Goal: Task Accomplishment & Management: Use online tool/utility

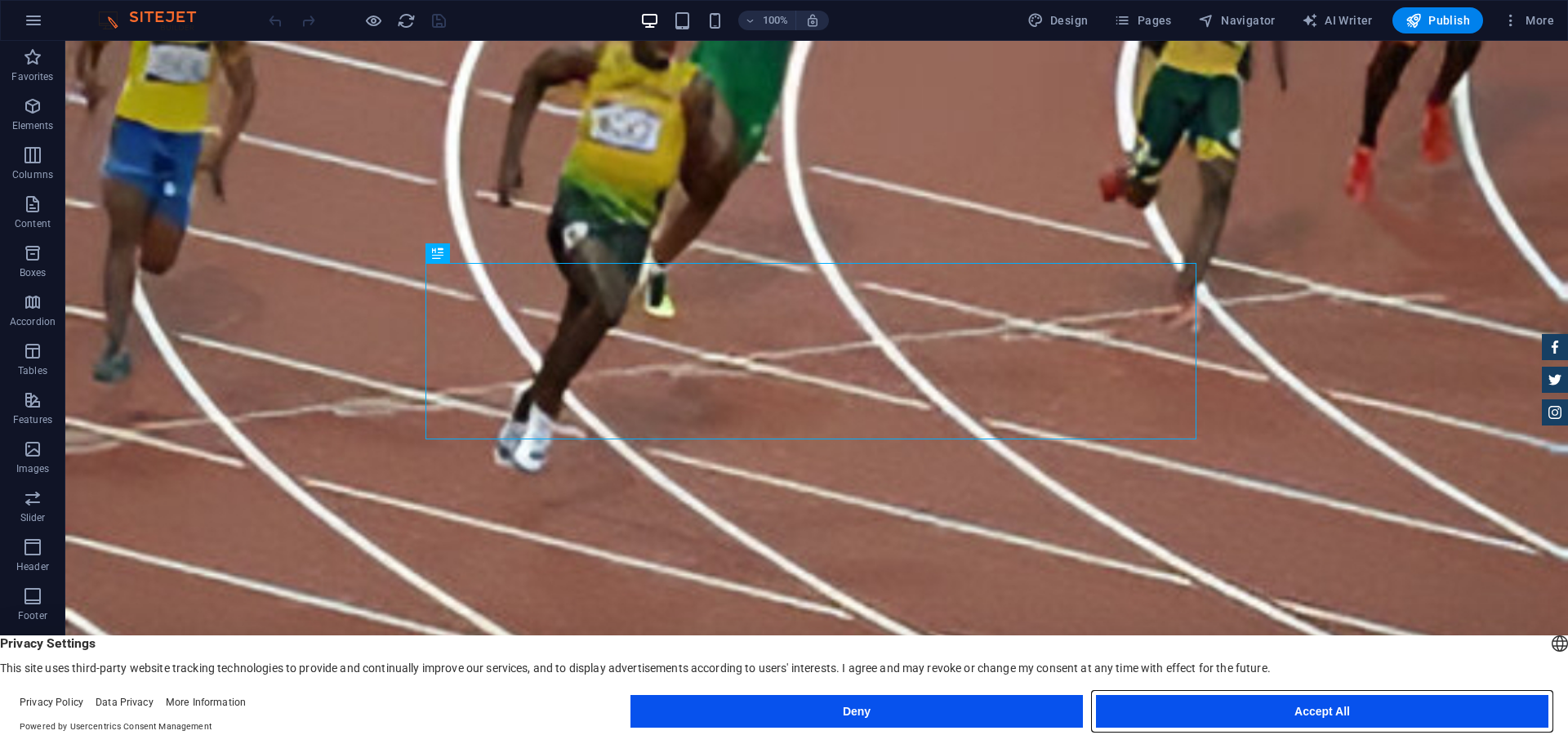
click at [1233, 701] on button "Accept All" at bounding box center [1322, 711] width 452 height 33
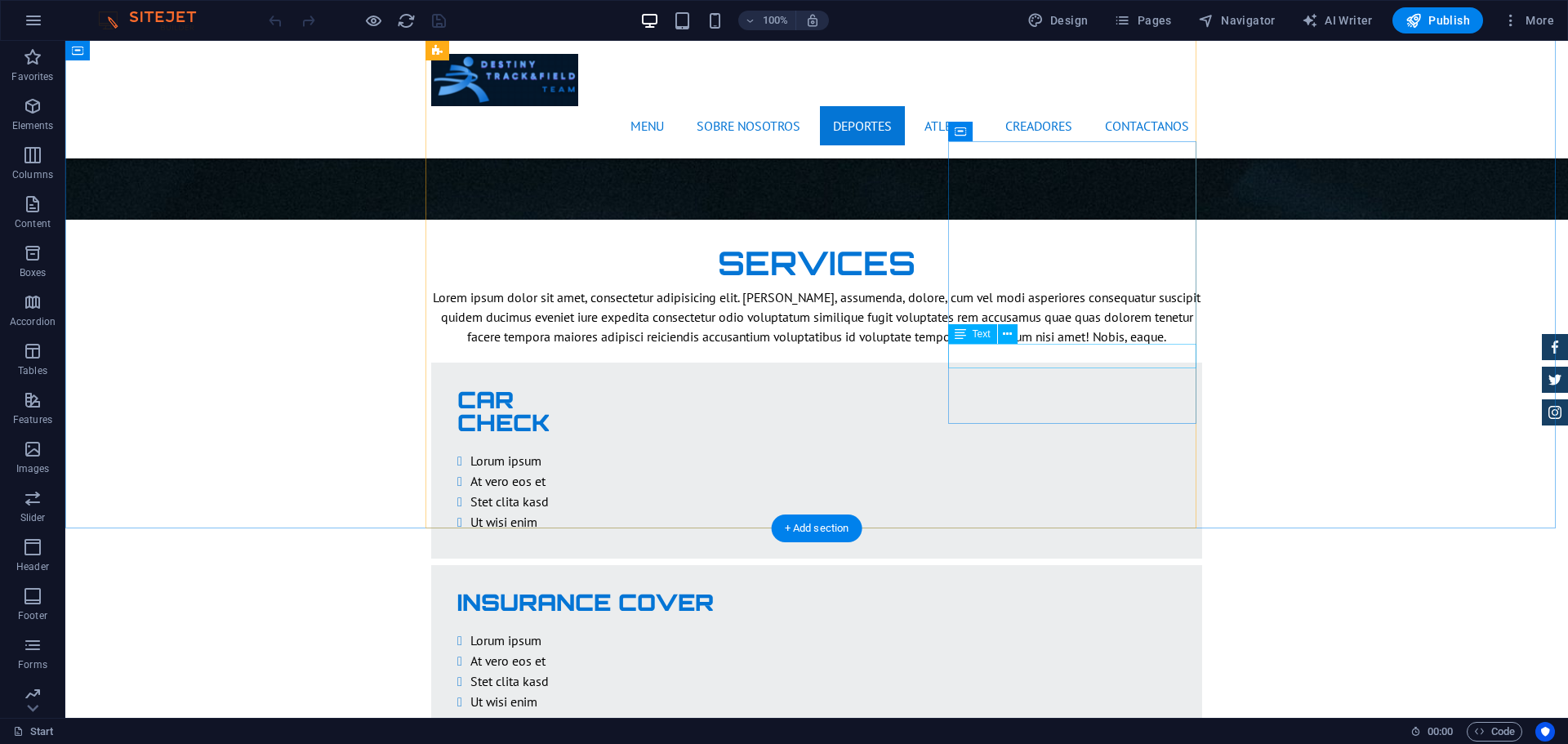
scroll to position [2780, 0]
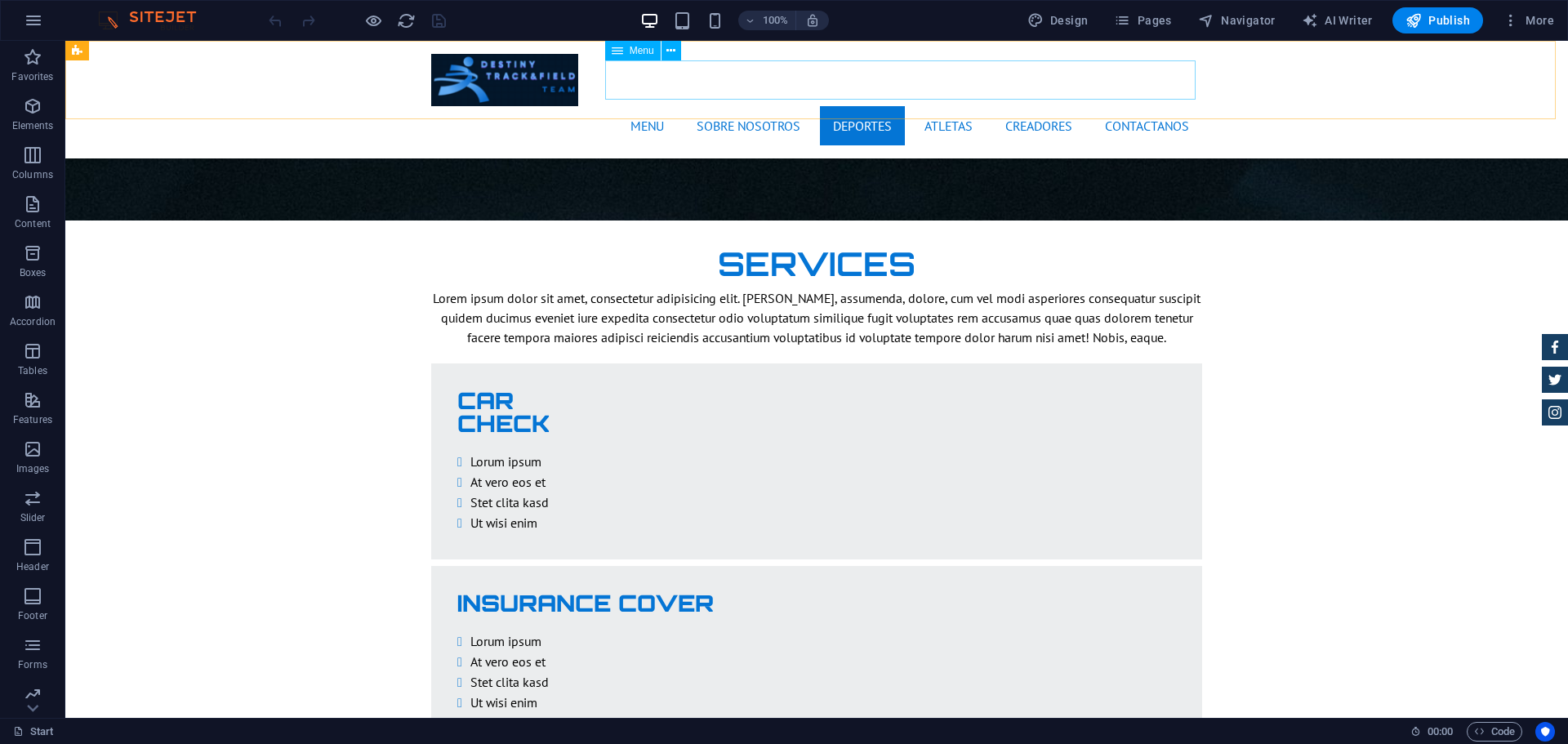
click at [954, 106] on nav "Menu Sobre nosotros deportes Atletas Creadores Contactanos" at bounding box center [816, 126] width 771 height 39
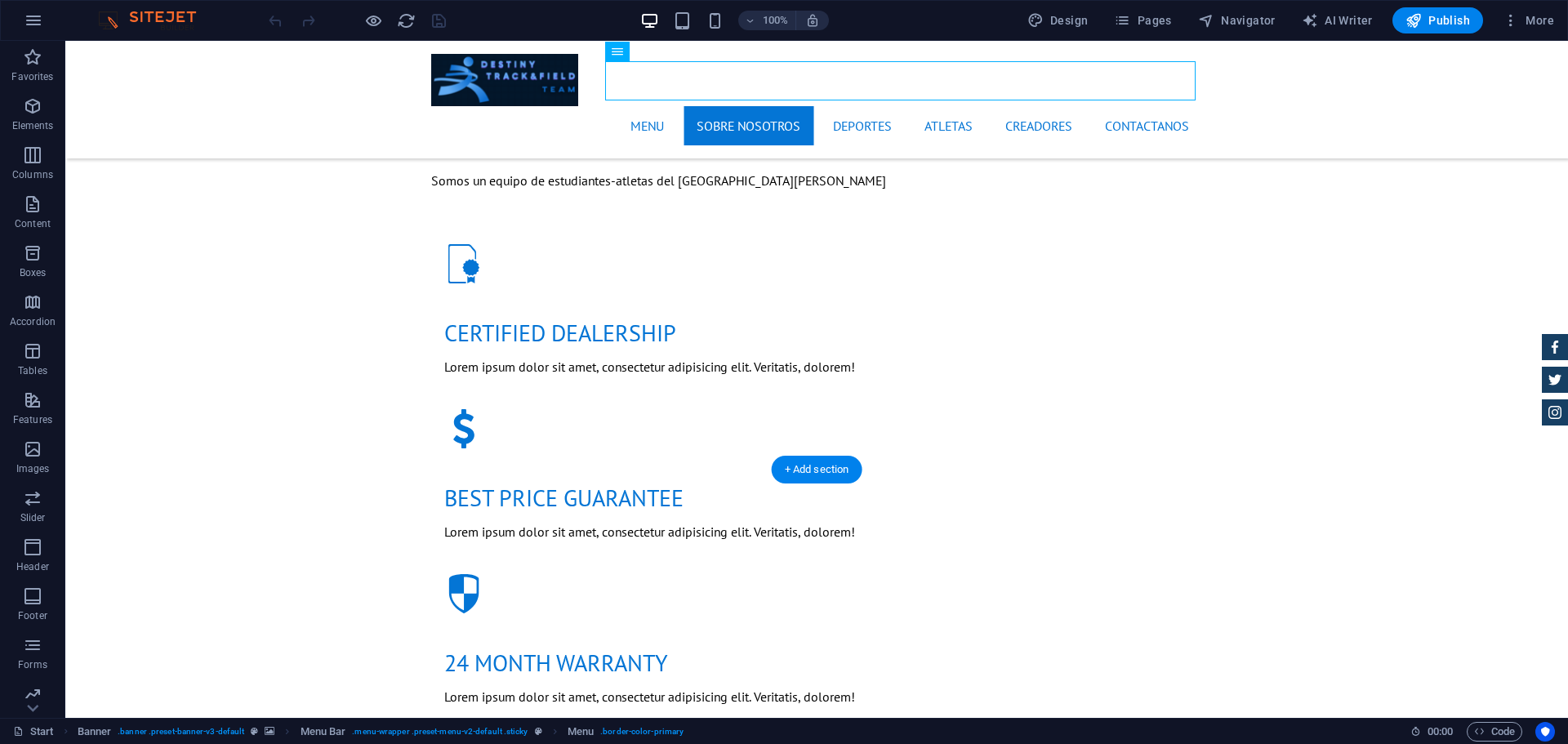
scroll to position [1334, 0]
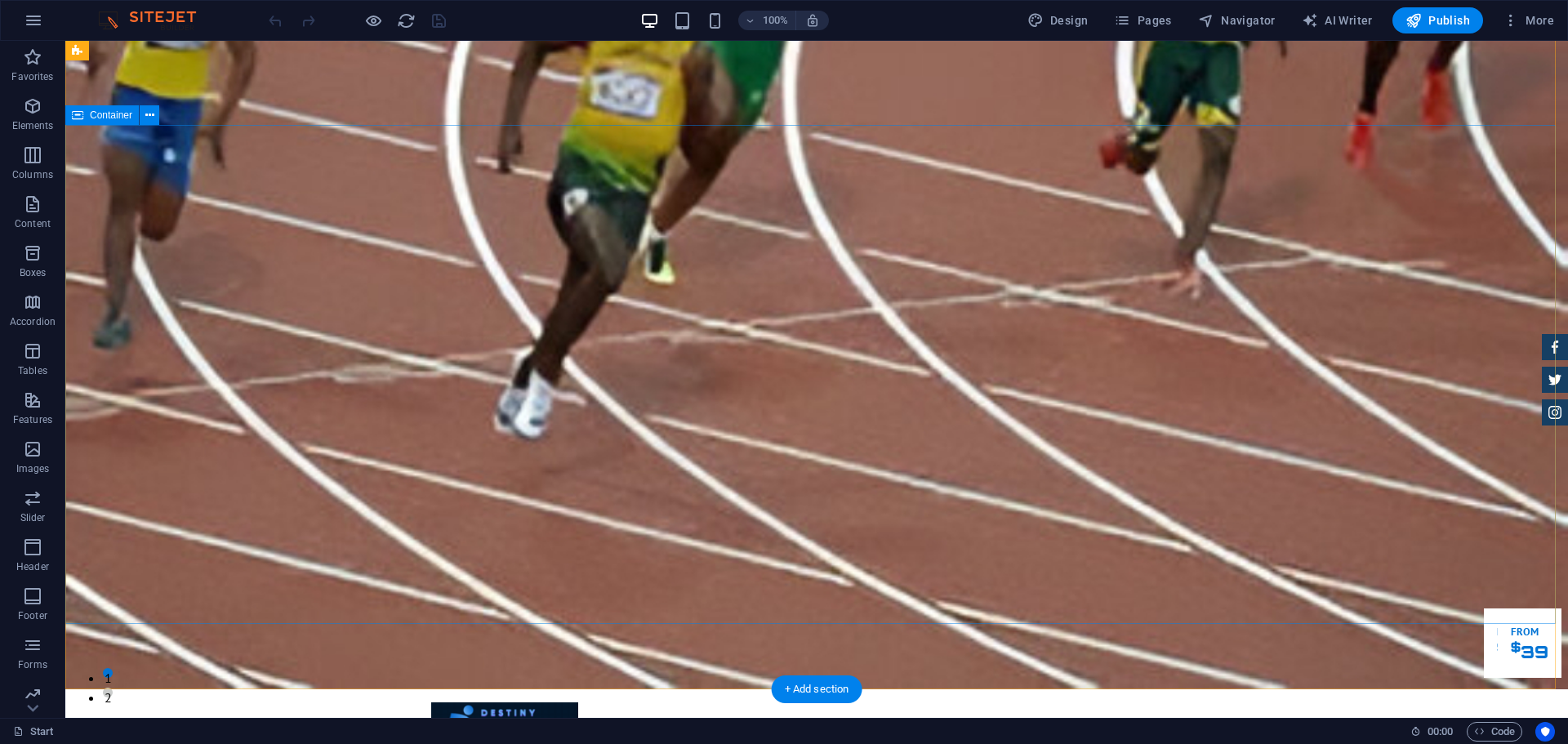
scroll to position [33, 0]
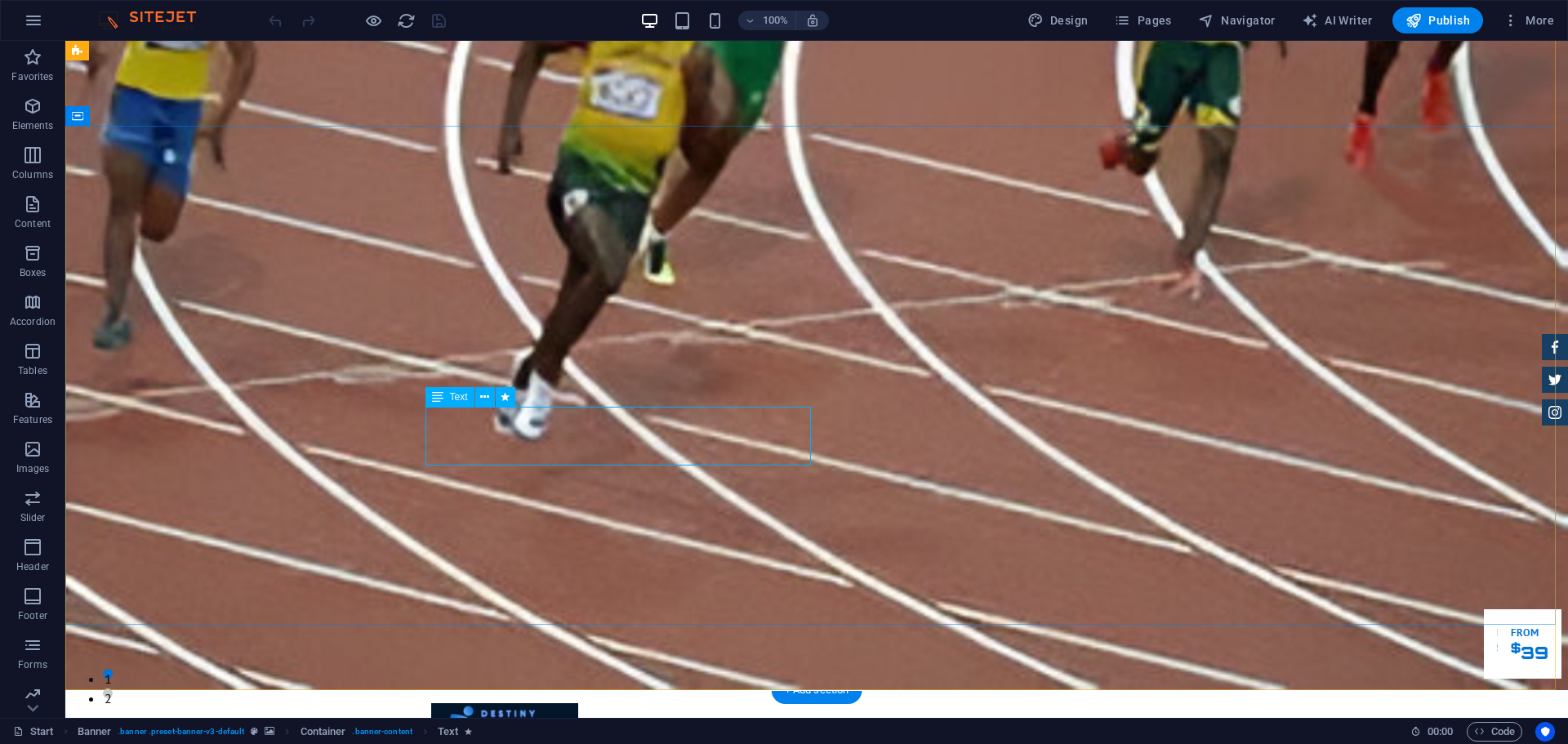
click at [448, 398] on div "Text" at bounding box center [450, 397] width 49 height 19
click at [480, 401] on icon at bounding box center [485, 396] width 9 height 17
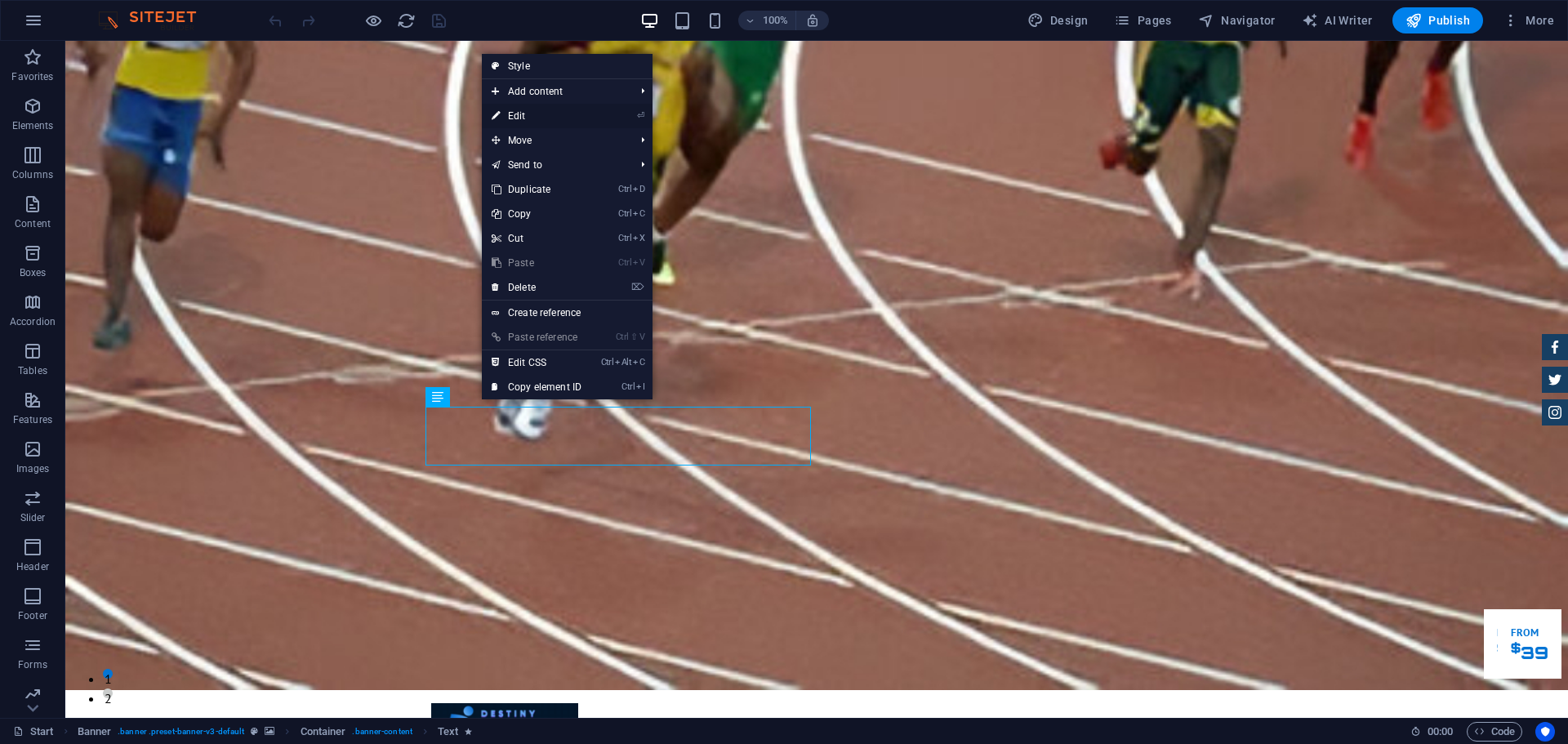
click at [528, 122] on link "⏎ Edit" at bounding box center [537, 116] width 110 height 25
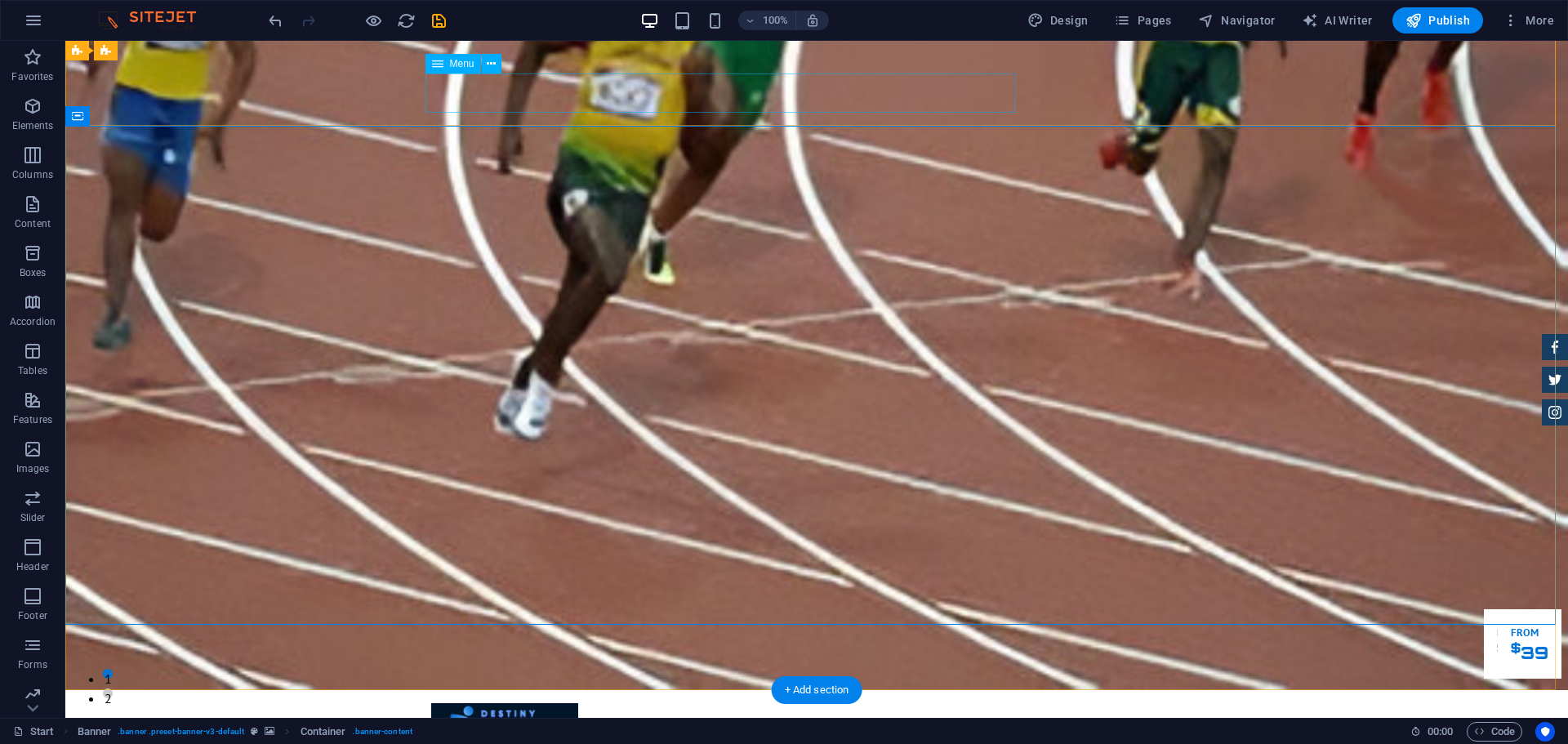
click at [494, 55] on icon at bounding box center [494, 50] width 9 height 17
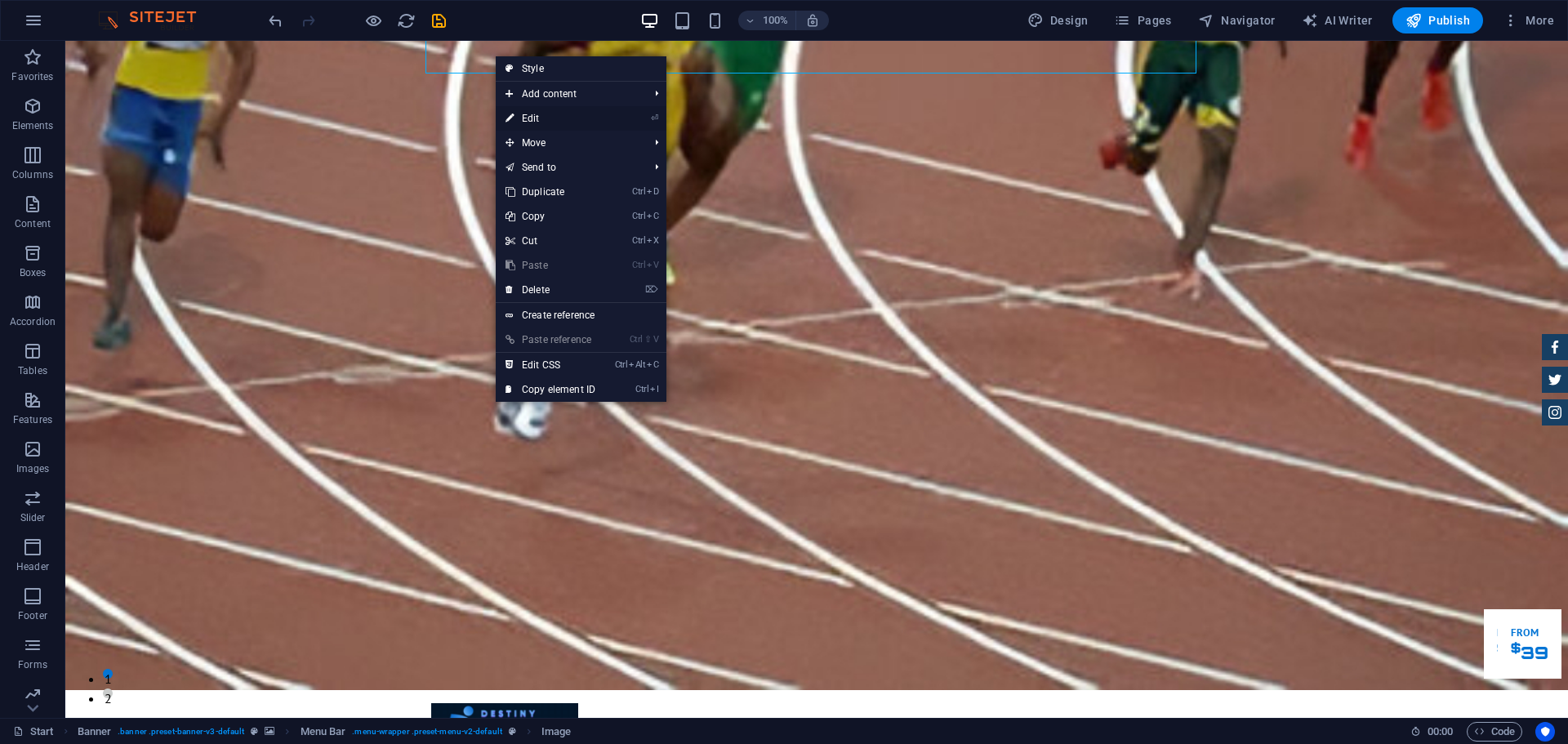
click at [534, 123] on link "⏎ Edit" at bounding box center [550, 119] width 110 height 25
select select "px"
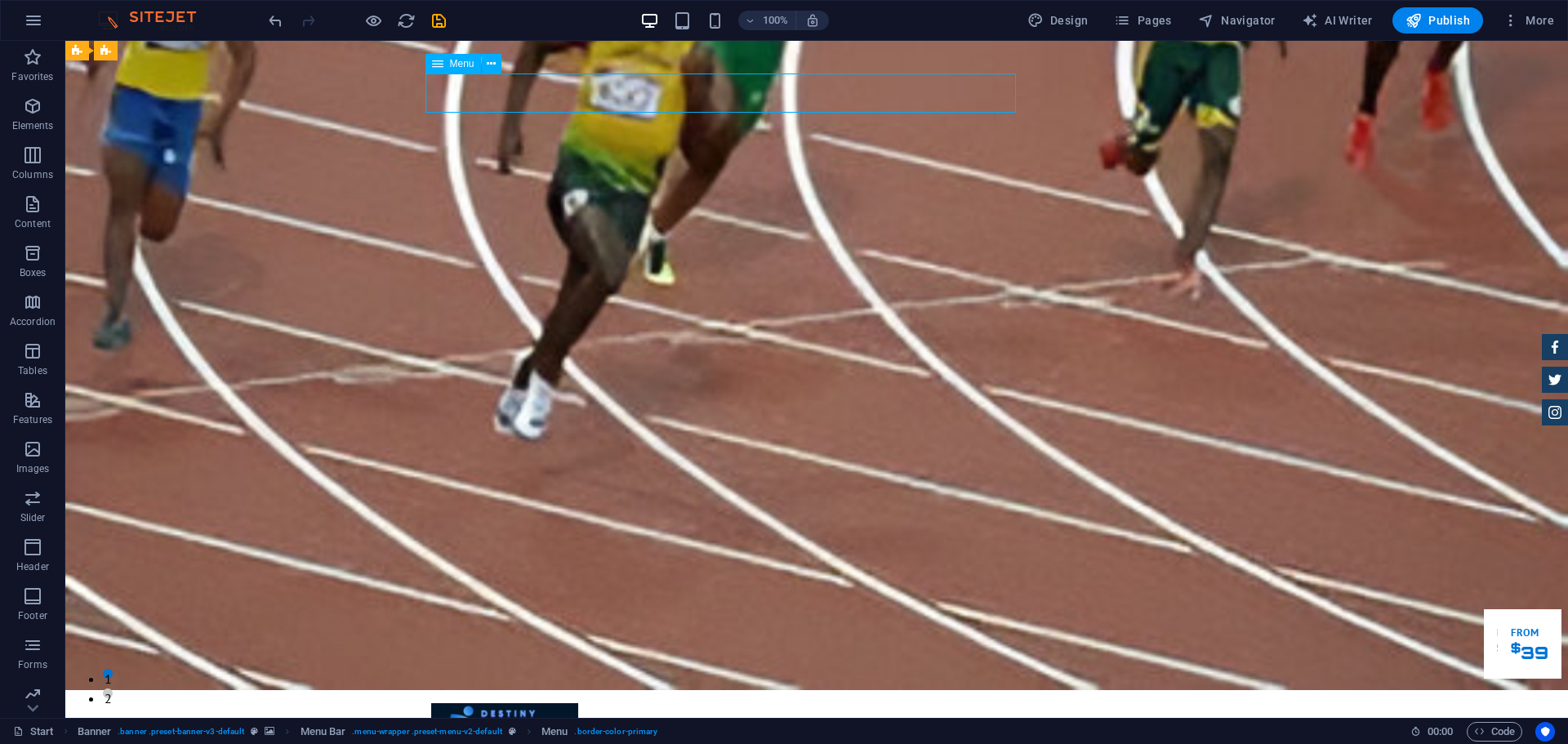
click at [444, 70] on div "Menu" at bounding box center [453, 64] width 56 height 19
drag, startPoint x: 504, startPoint y: 66, endPoint x: 493, endPoint y: 66, distance: 11.0
click at [493, 66] on div "Menu" at bounding box center [469, 64] width 87 height 20
click at [493, 66] on icon at bounding box center [491, 64] width 9 height 17
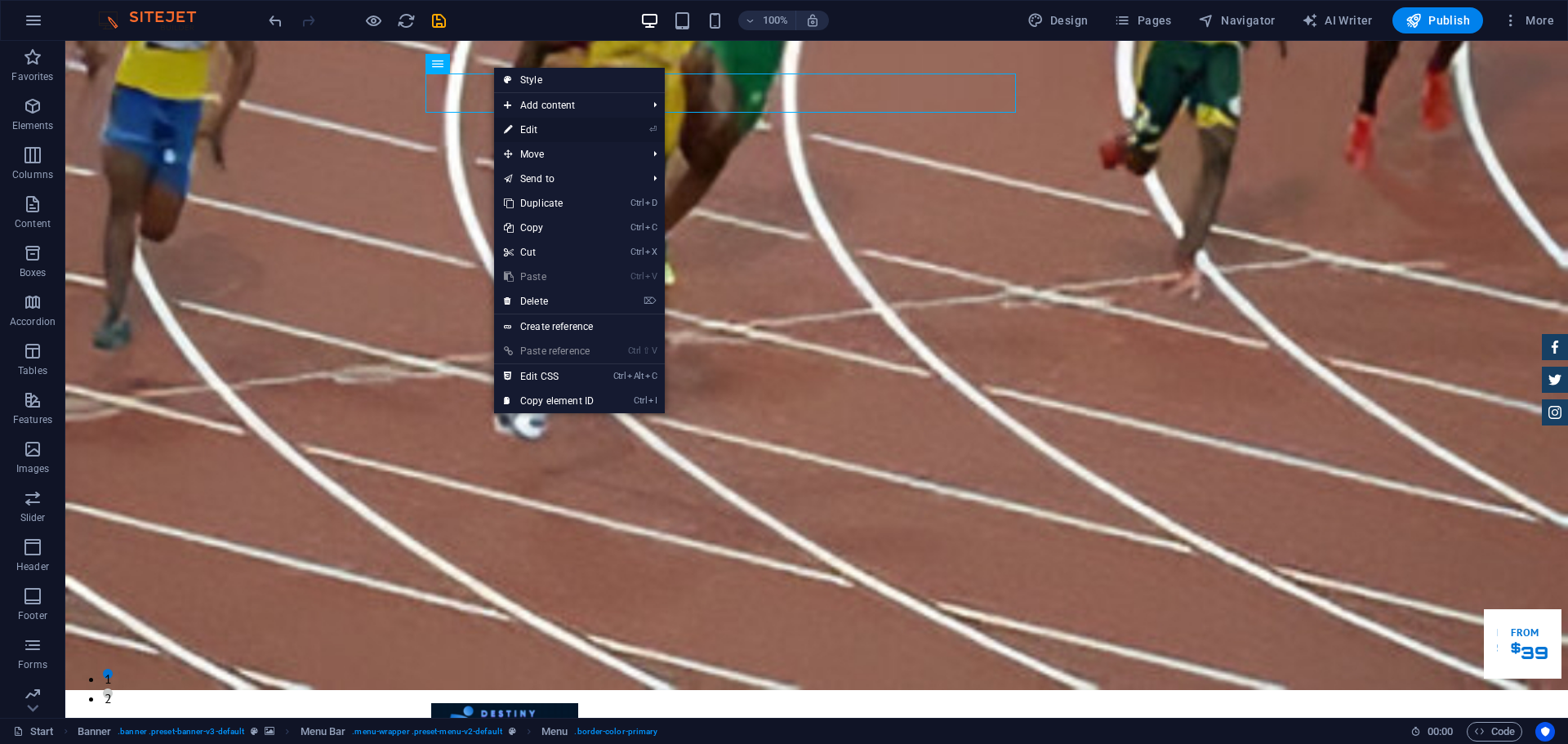
click at [542, 118] on link "⏎ Edit" at bounding box center [549, 130] width 110 height 25
select select
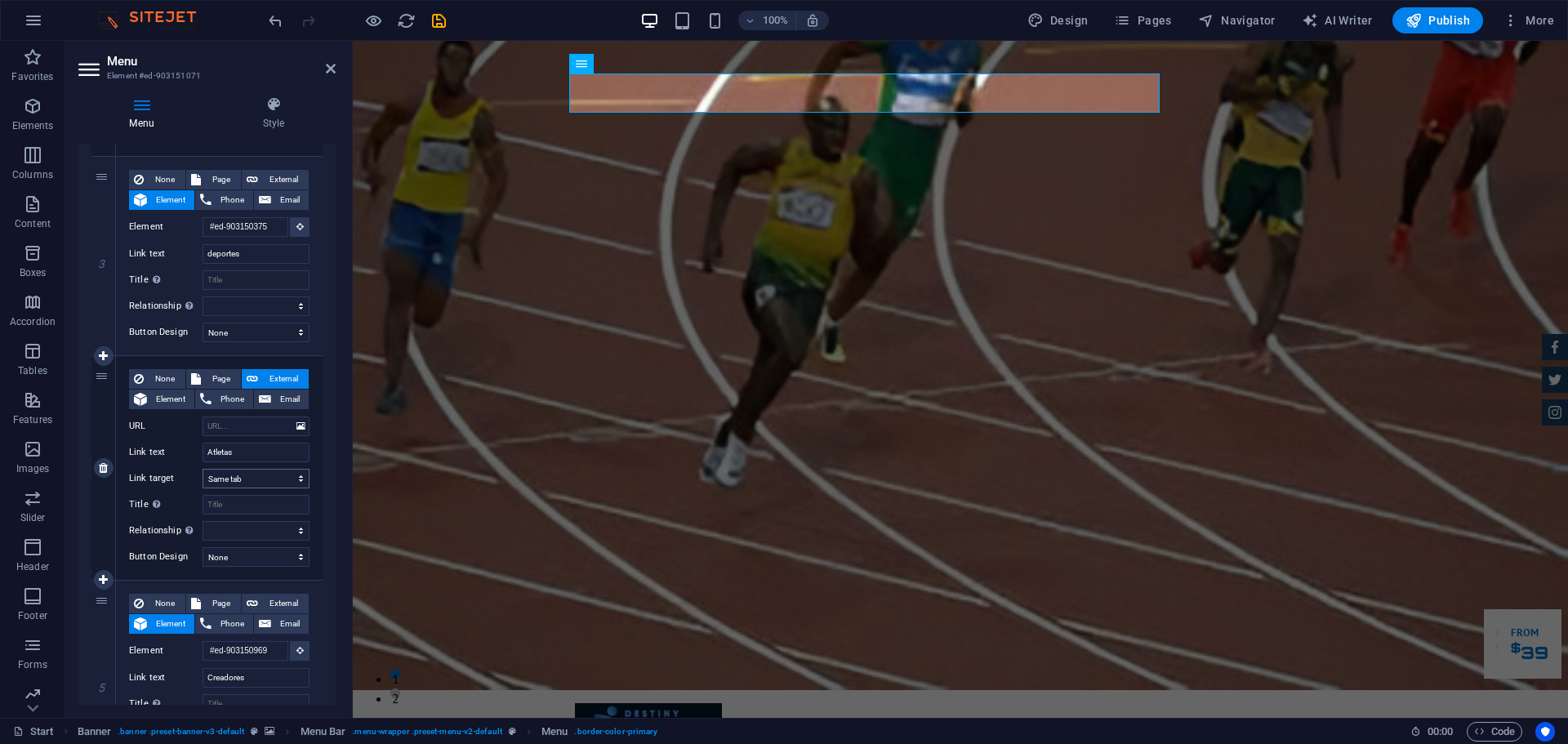
scroll to position [541, 0]
drag, startPoint x: 258, startPoint y: 451, endPoint x: 142, endPoint y: 471, distance: 117.7
click at [142, 471] on div "None Page External Element Phone Email Page Start Subpage Legal Notice Privacy …" at bounding box center [219, 454] width 181 height 172
type input "Experiencias"
select select
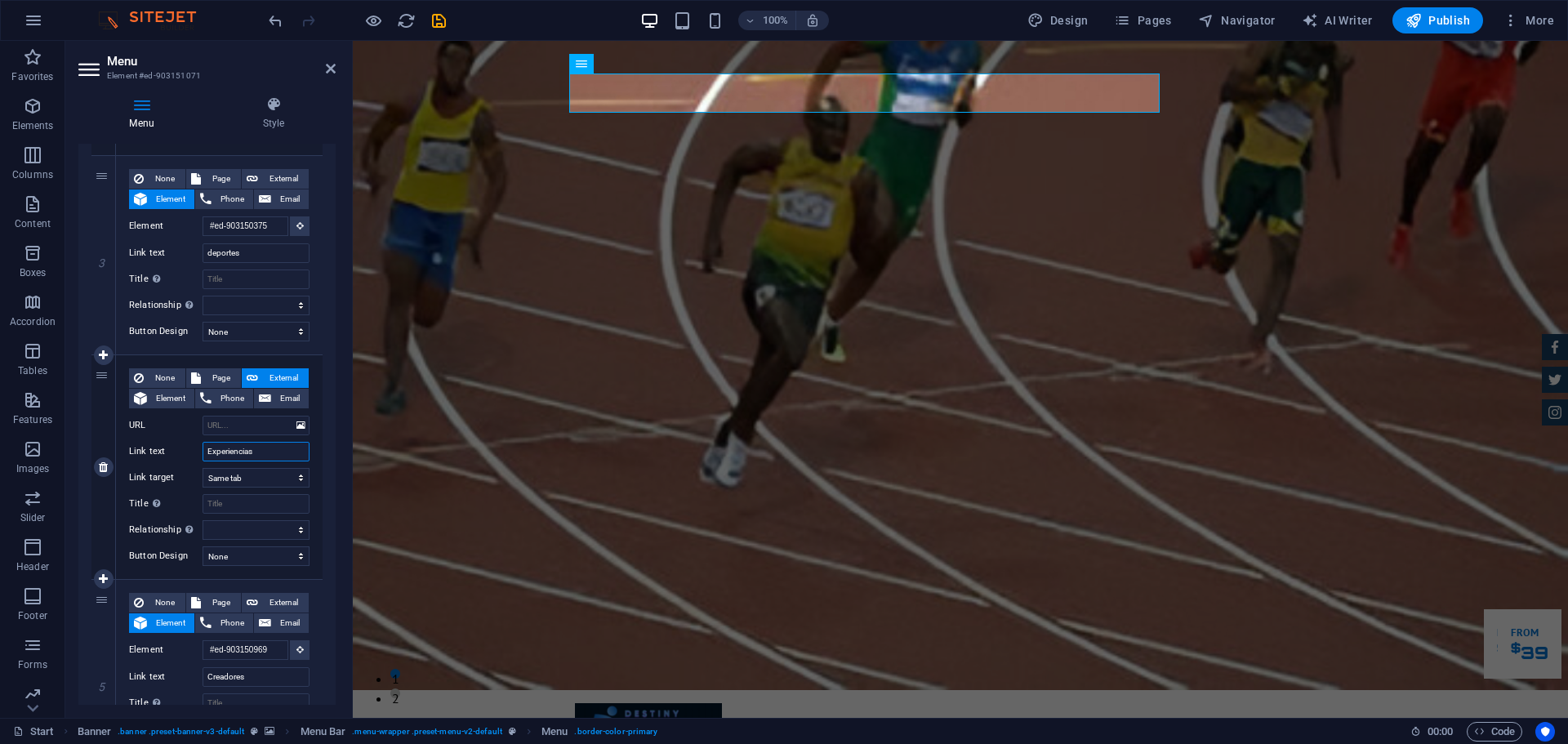
select select
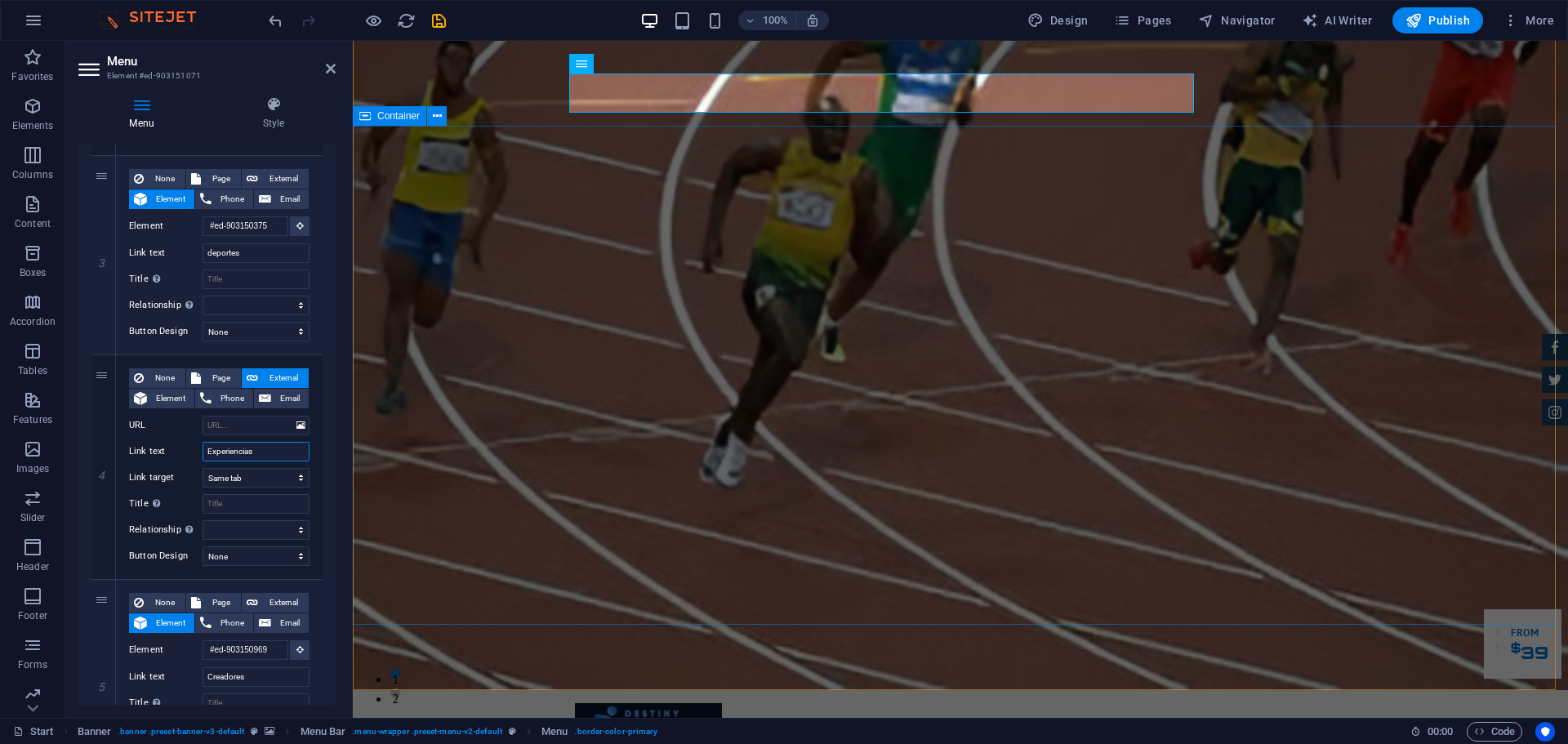
type input "Experiencias"
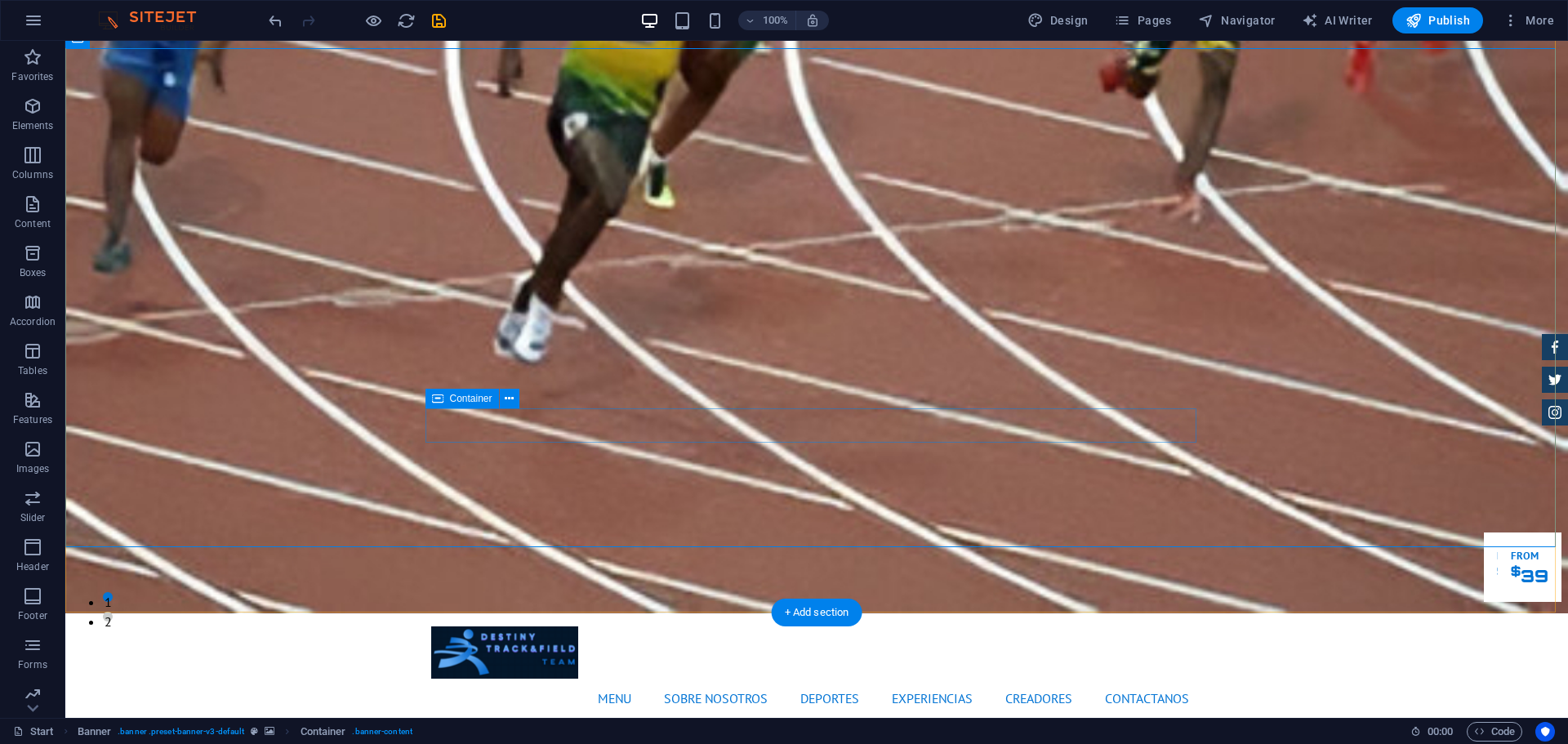
scroll to position [0, 0]
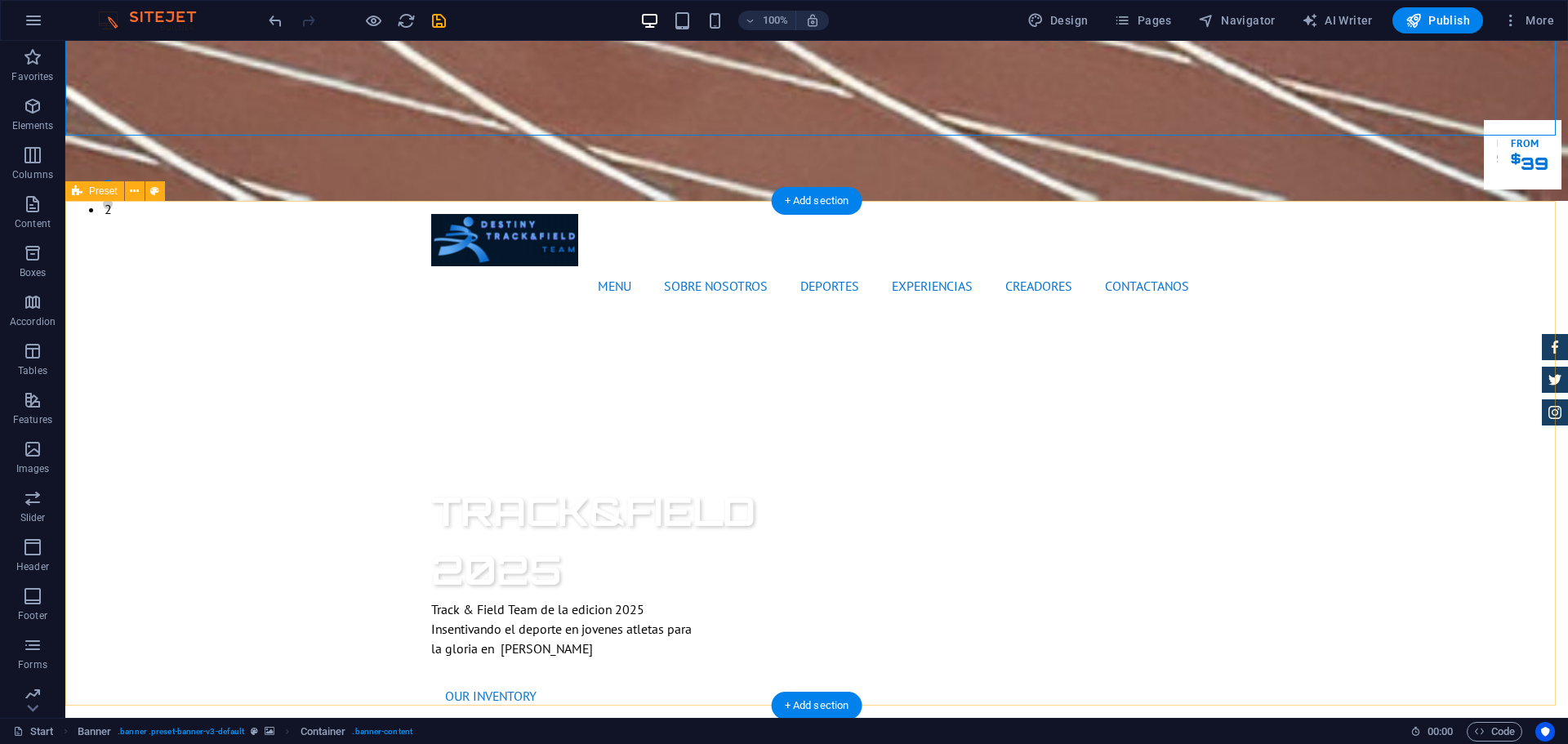
scroll to position [523, 0]
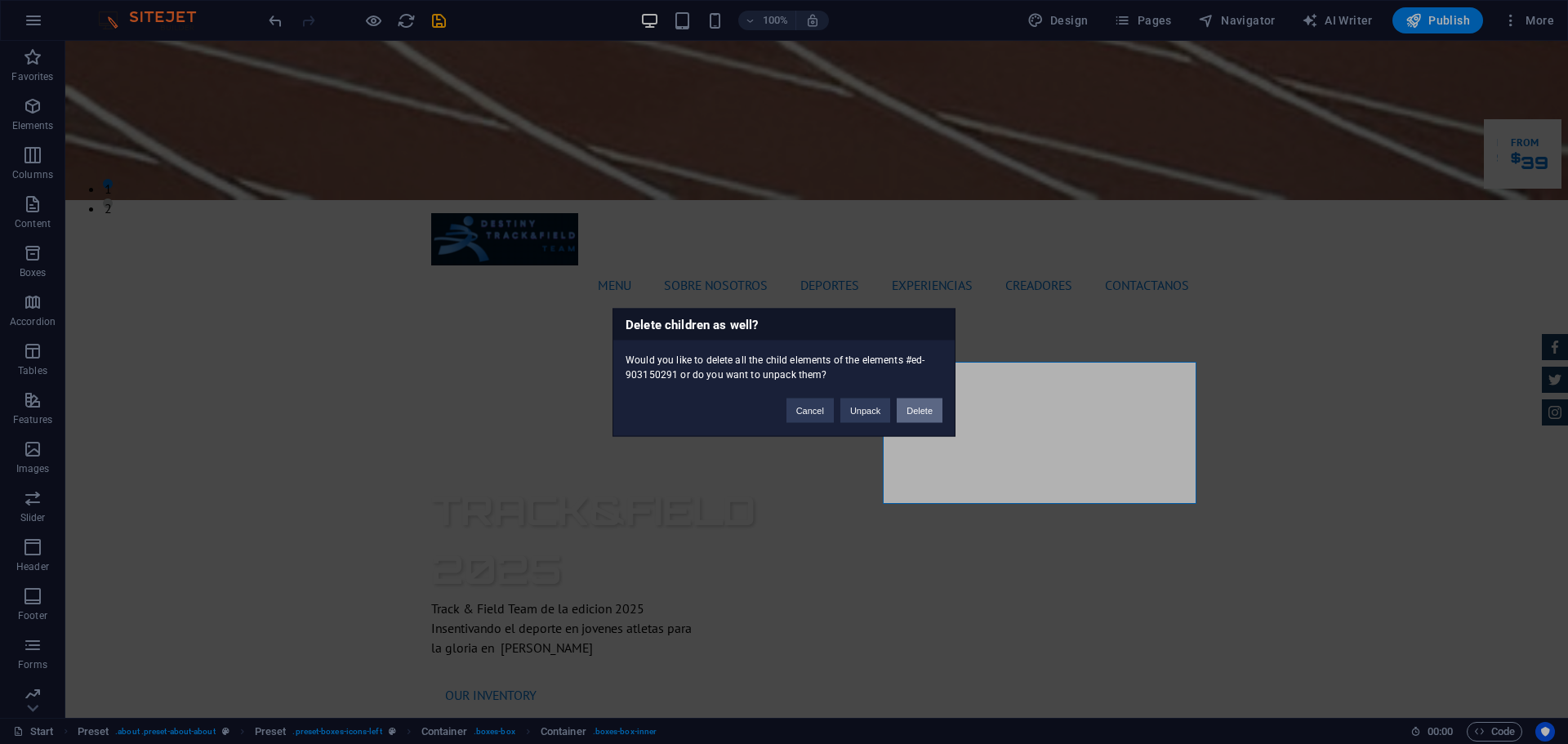
click at [916, 411] on button "Delete" at bounding box center [920, 410] width 46 height 25
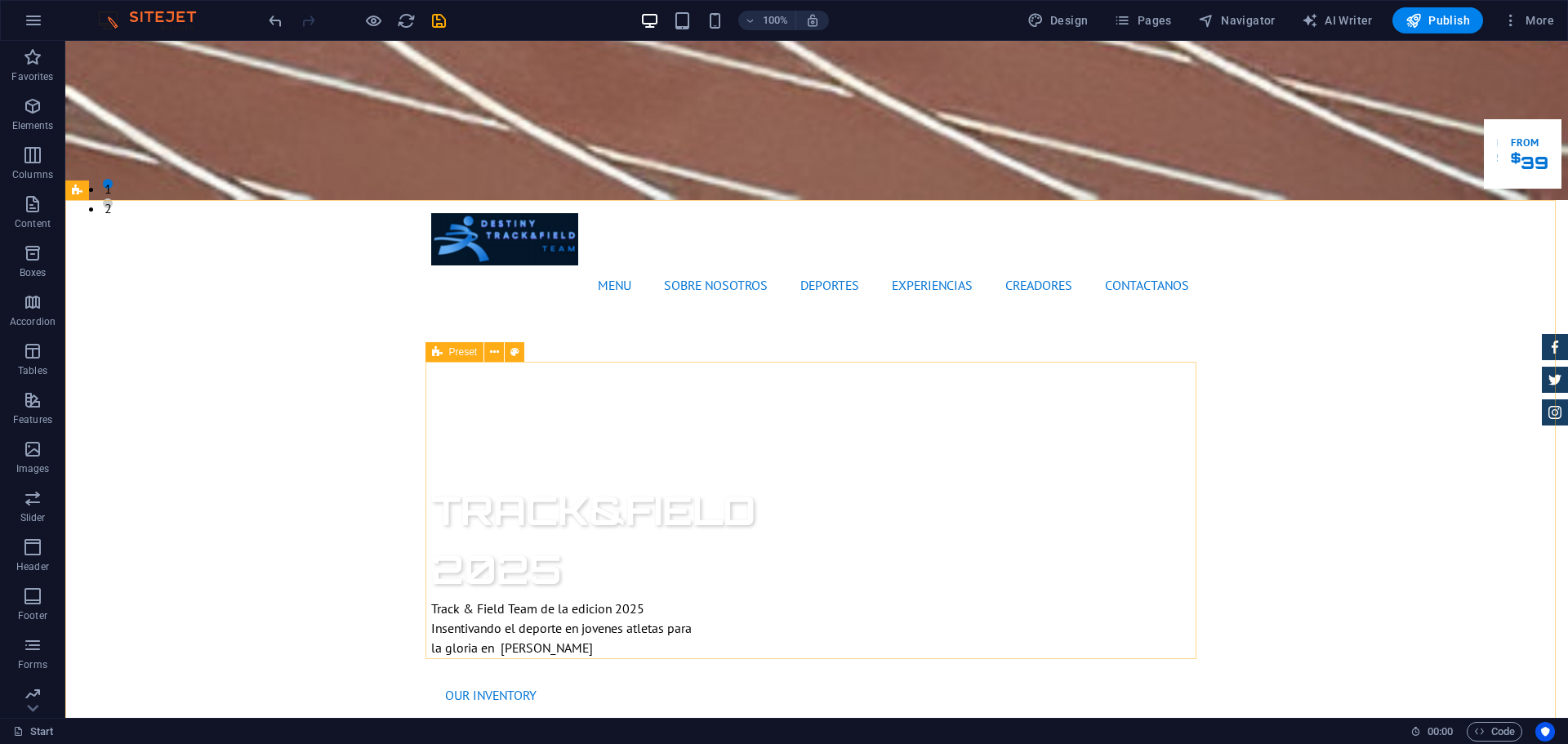
click at [438, 355] on icon at bounding box center [437, 352] width 11 height 19
click at [499, 356] on button at bounding box center [494, 352] width 19 height 19
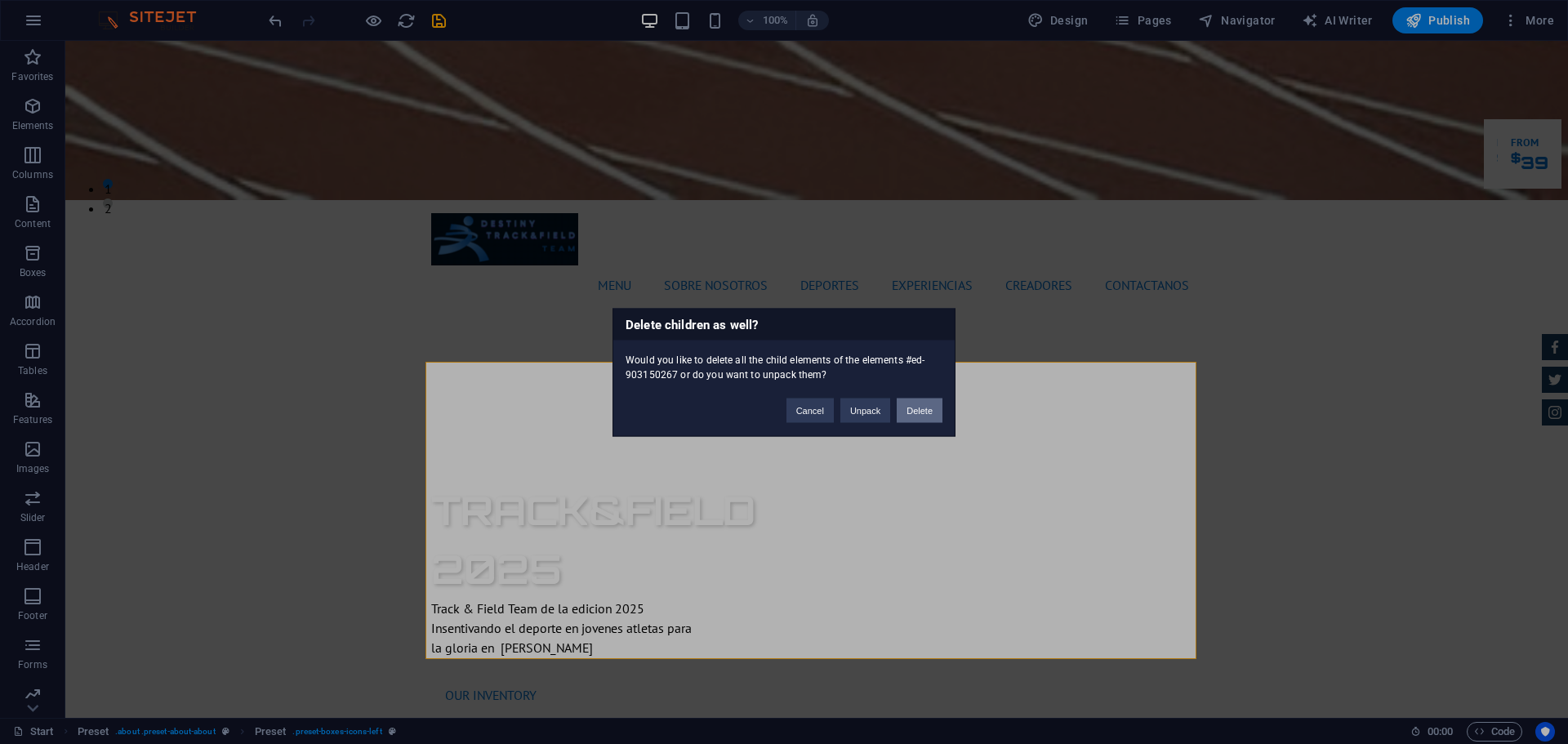
click at [918, 410] on button "Delete" at bounding box center [920, 410] width 46 height 25
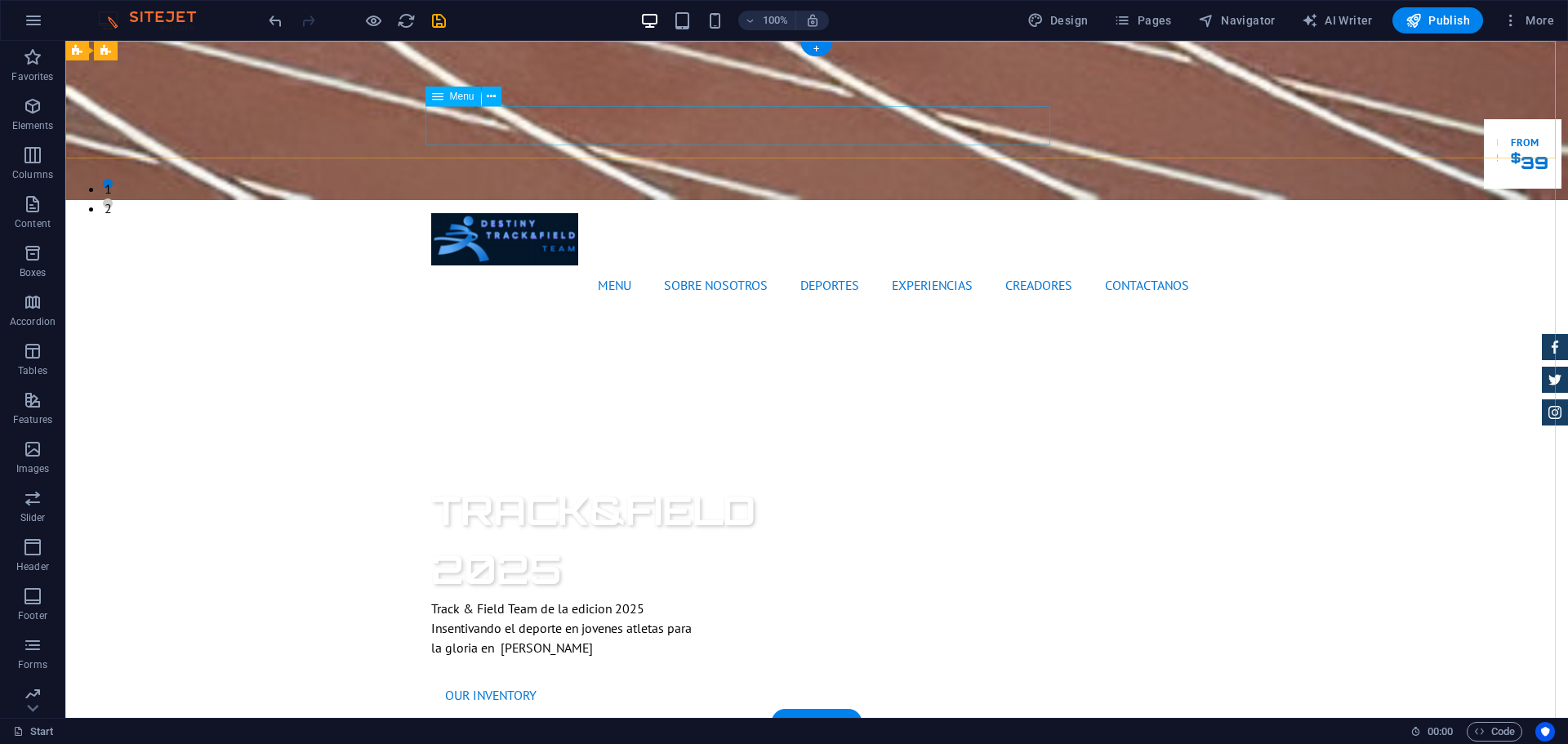
scroll to position [0, 0]
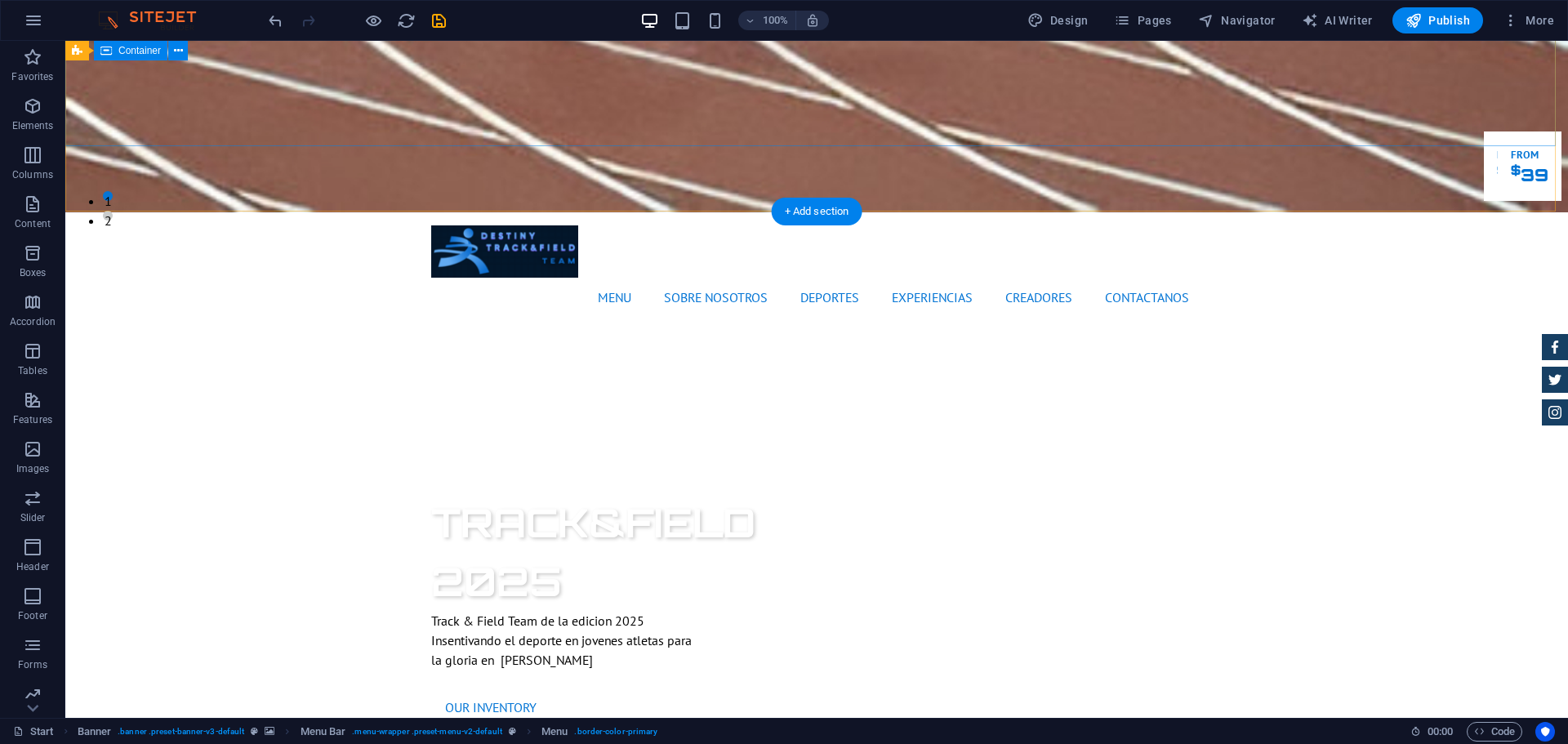
scroll to position [511, 0]
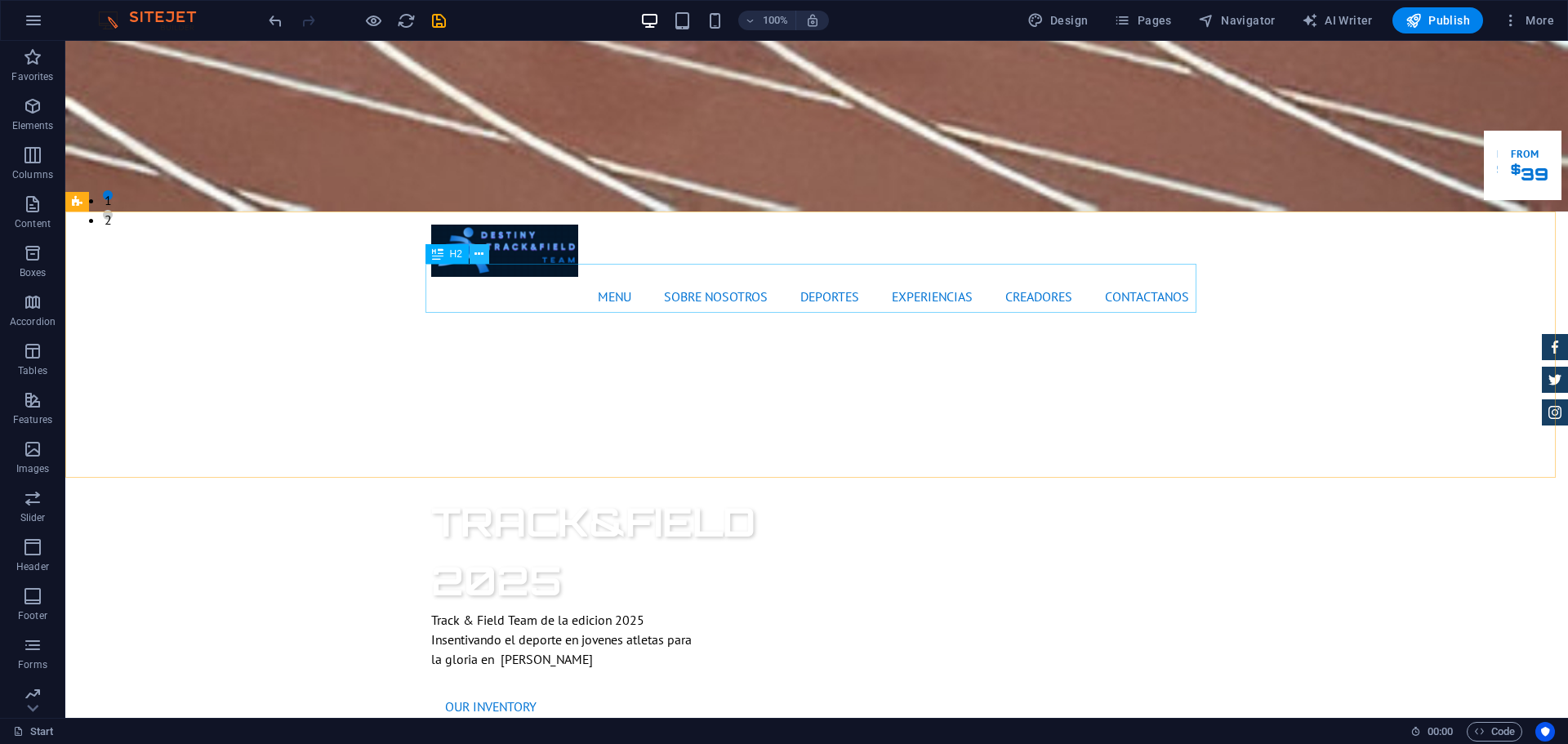
click at [480, 249] on icon at bounding box center [479, 254] width 9 height 17
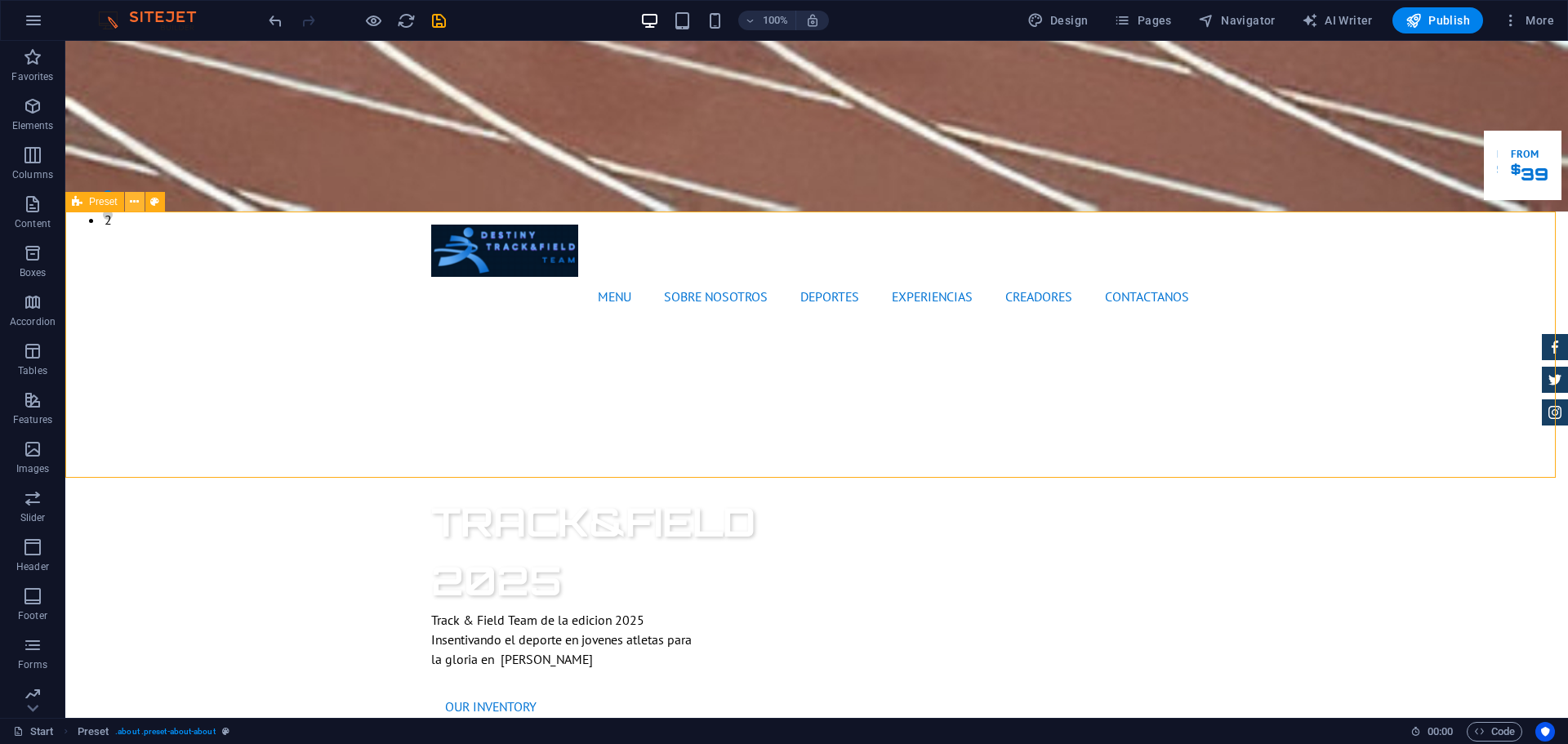
click at [133, 207] on icon at bounding box center [135, 202] width 9 height 17
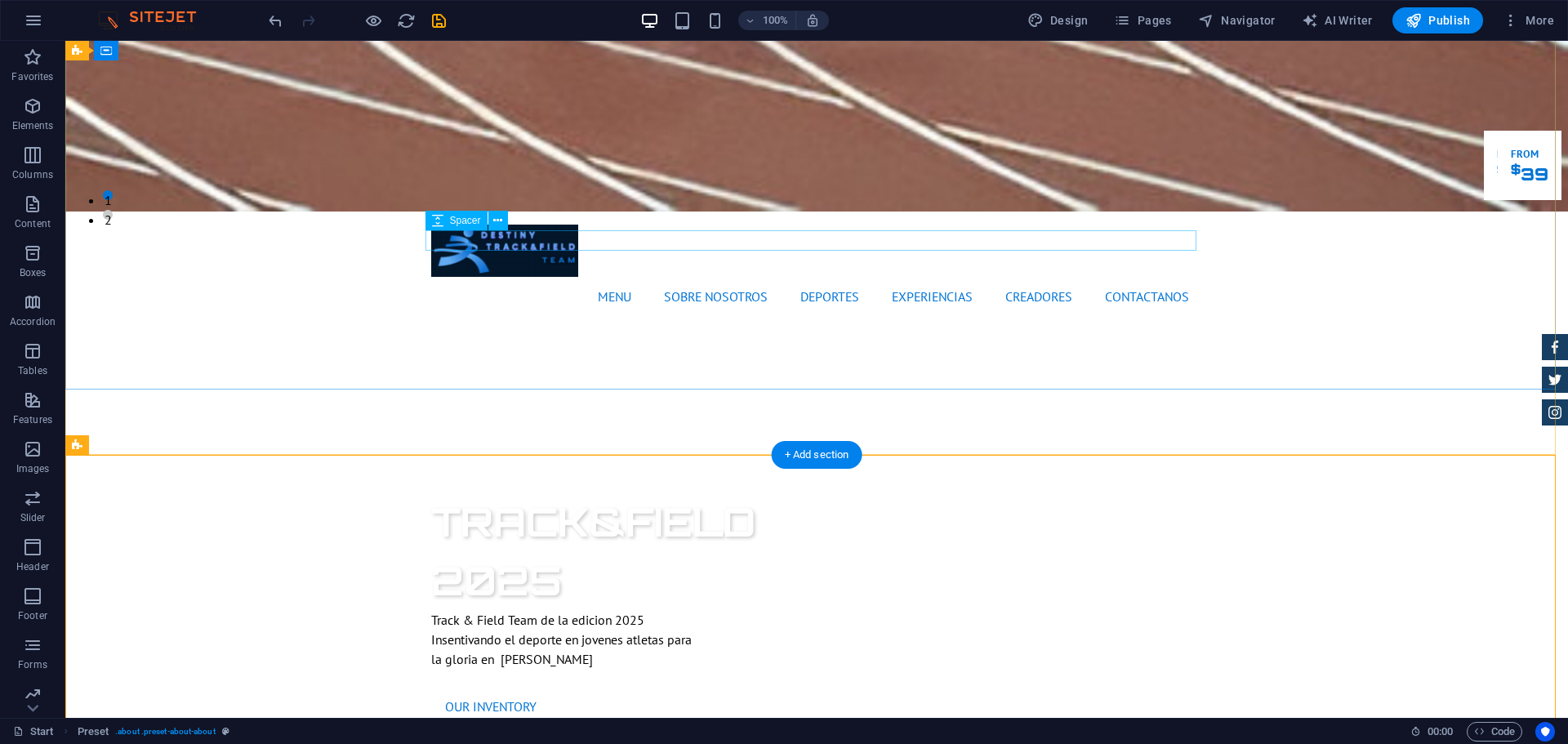
scroll to position [0, 0]
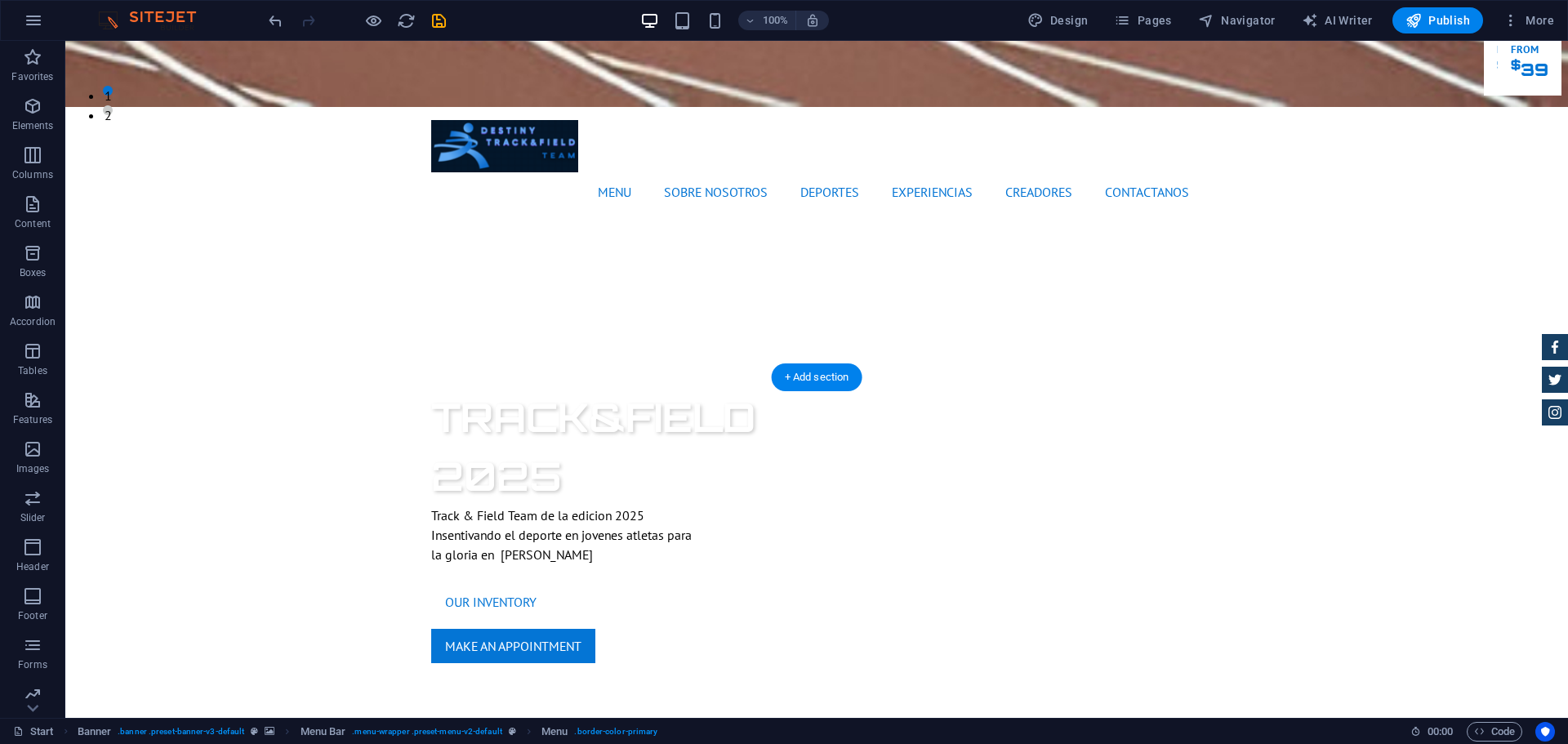
scroll to position [608, 0]
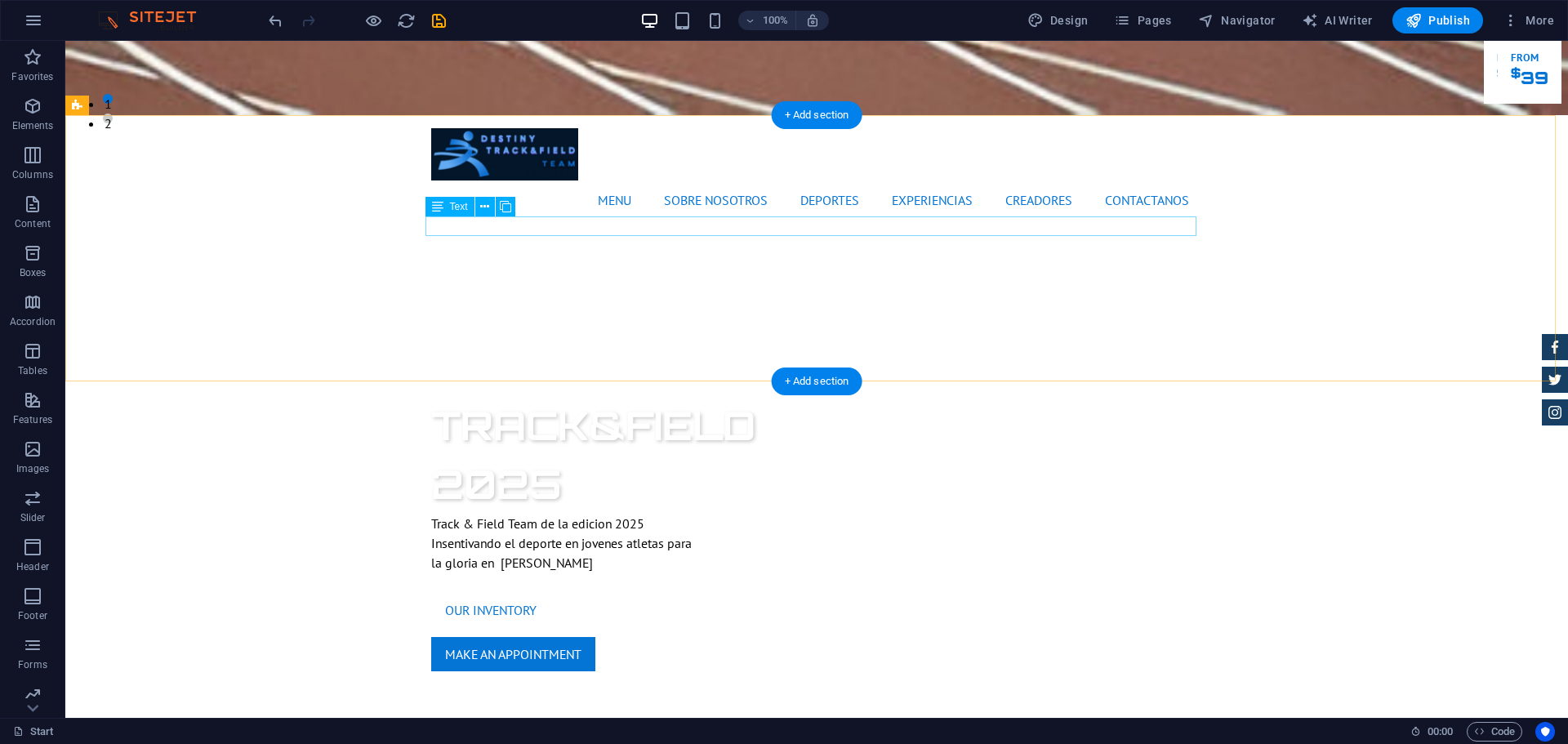
click at [482, 202] on icon at bounding box center [485, 206] width 9 height 17
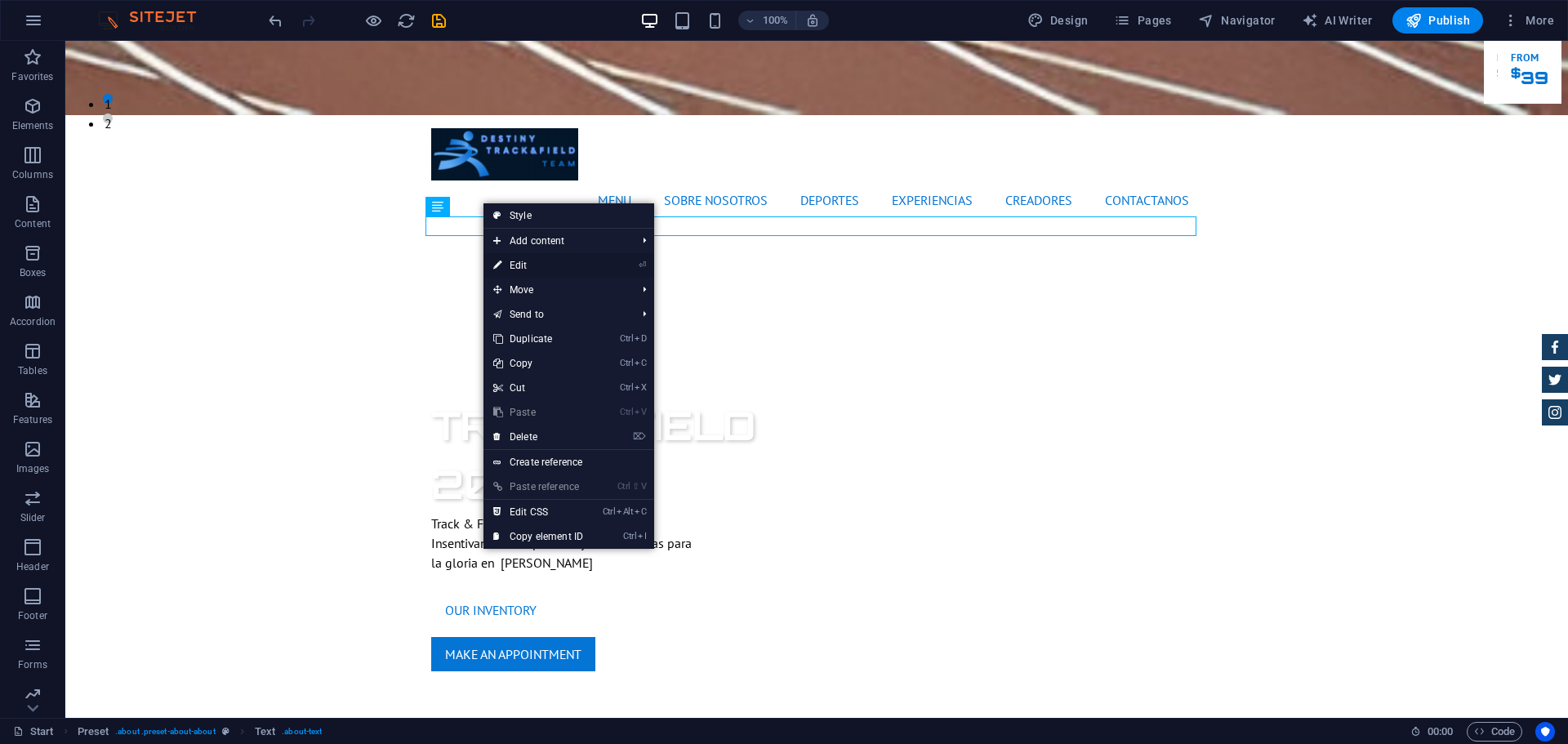
click at [534, 260] on link "⏎ Edit" at bounding box center [538, 265] width 110 height 25
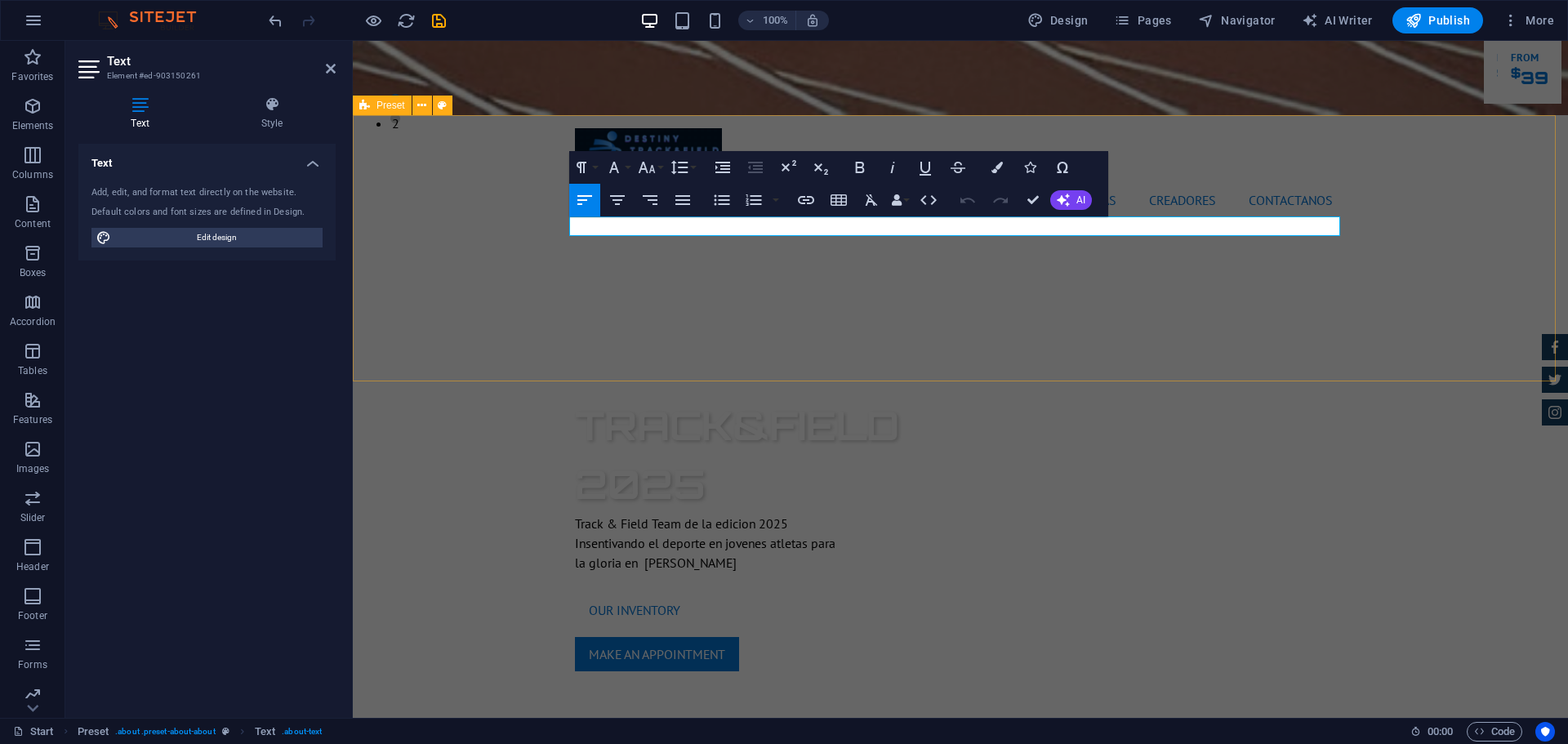
drag, startPoint x: 1043, startPoint y: 226, endPoint x: 547, endPoint y: 240, distance: 496.2
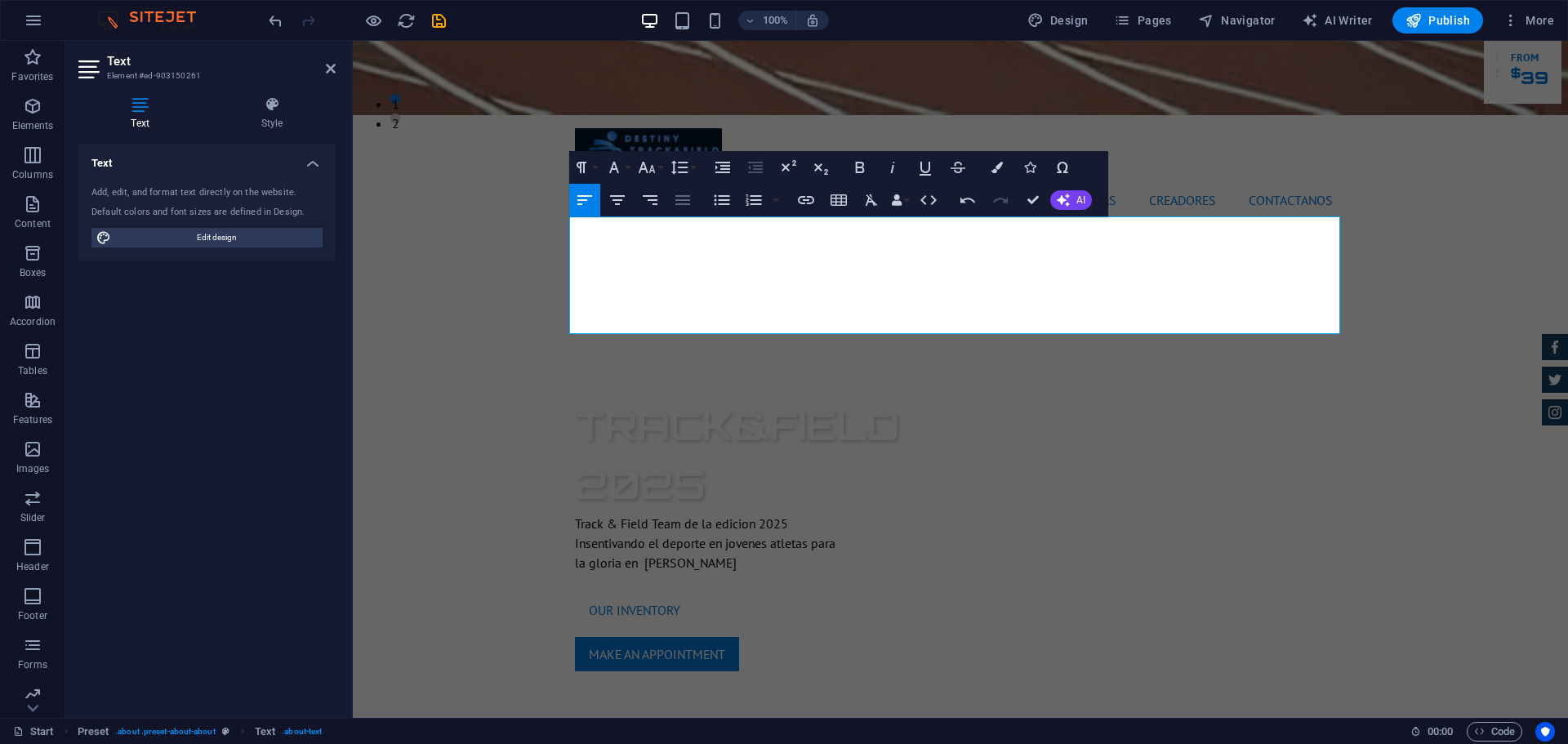
click at [684, 203] on icon "button" at bounding box center [683, 200] width 19 height 19
click at [611, 197] on icon "button" at bounding box center [618, 200] width 19 height 19
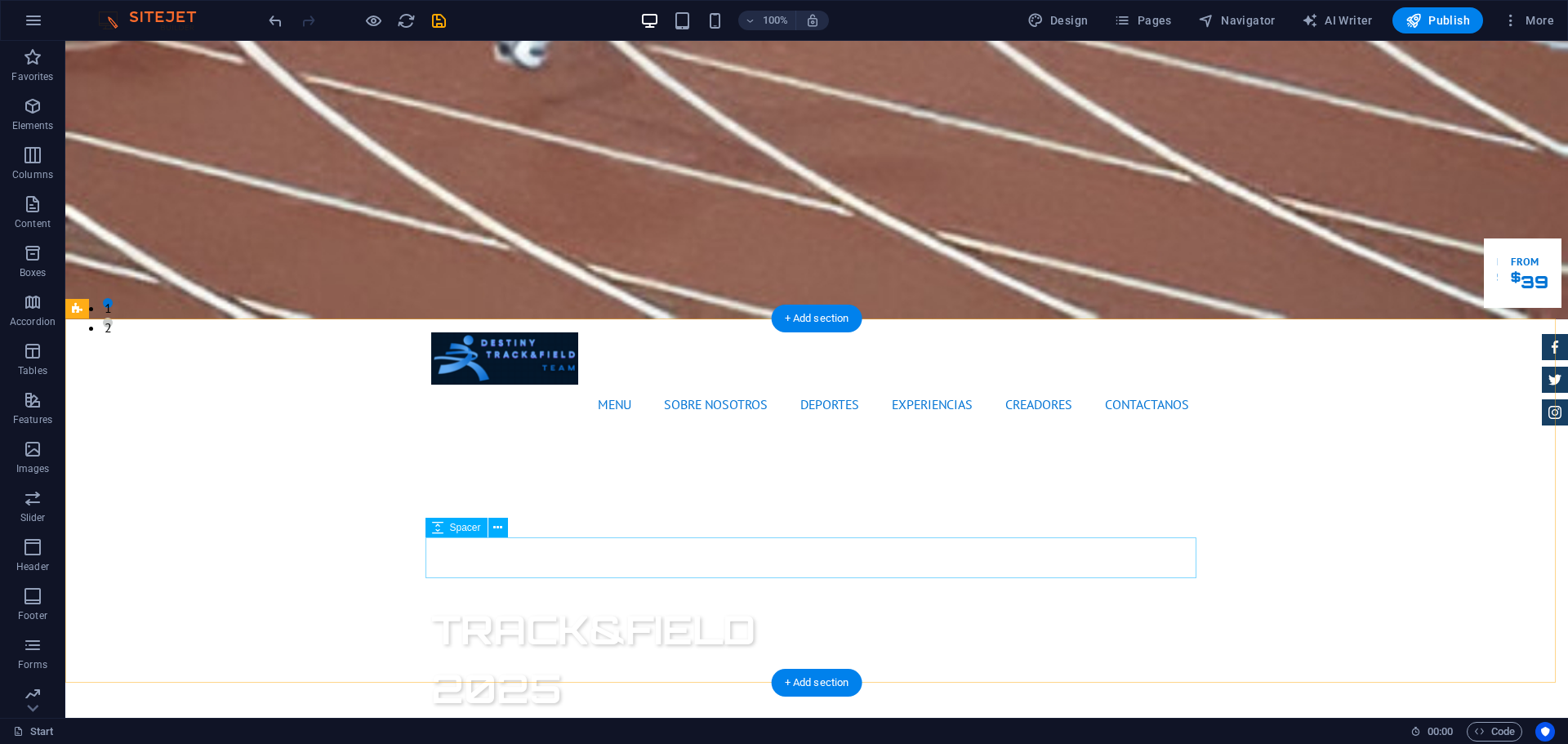
scroll to position [405, 0]
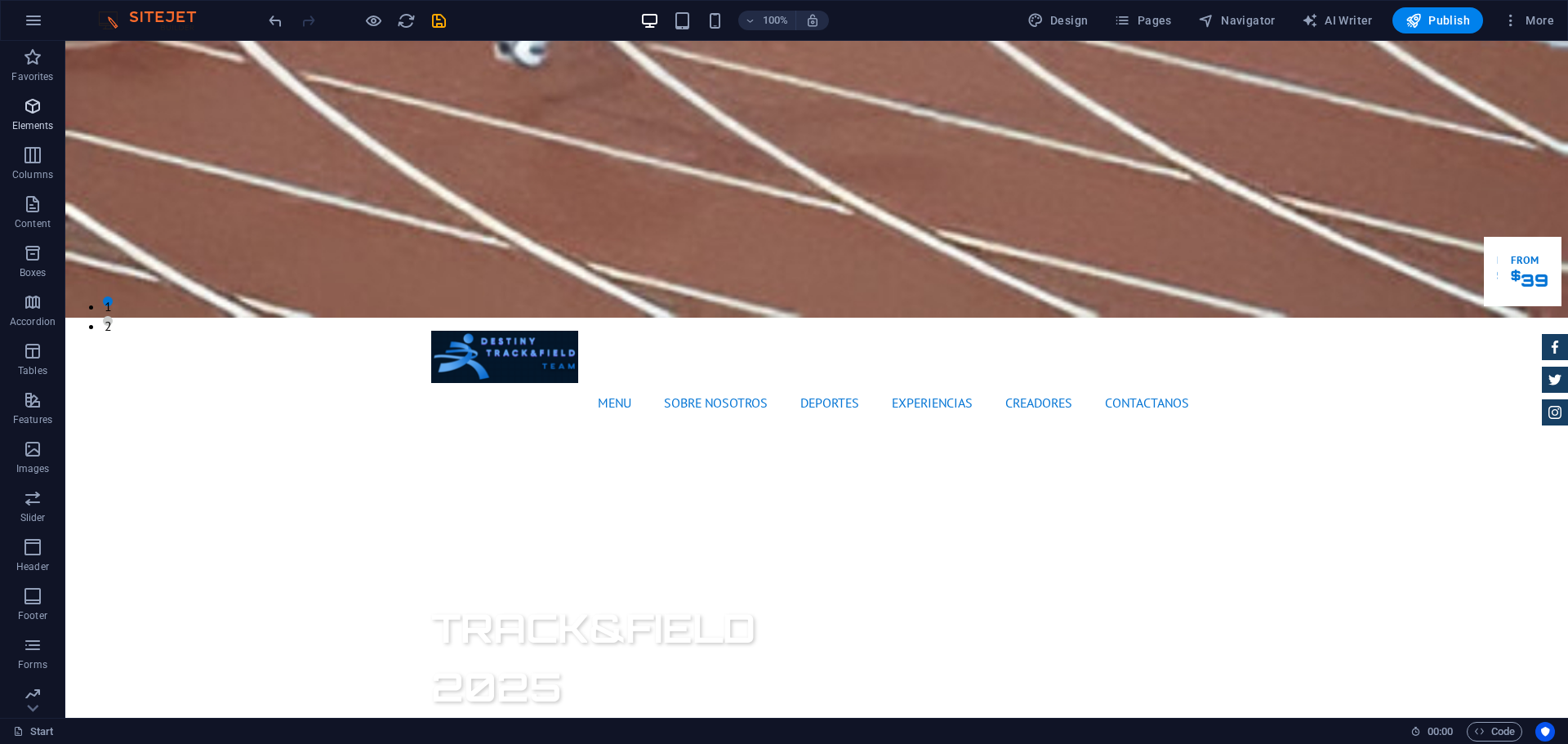
click at [4, 90] on button "Elements" at bounding box center [33, 114] width 65 height 49
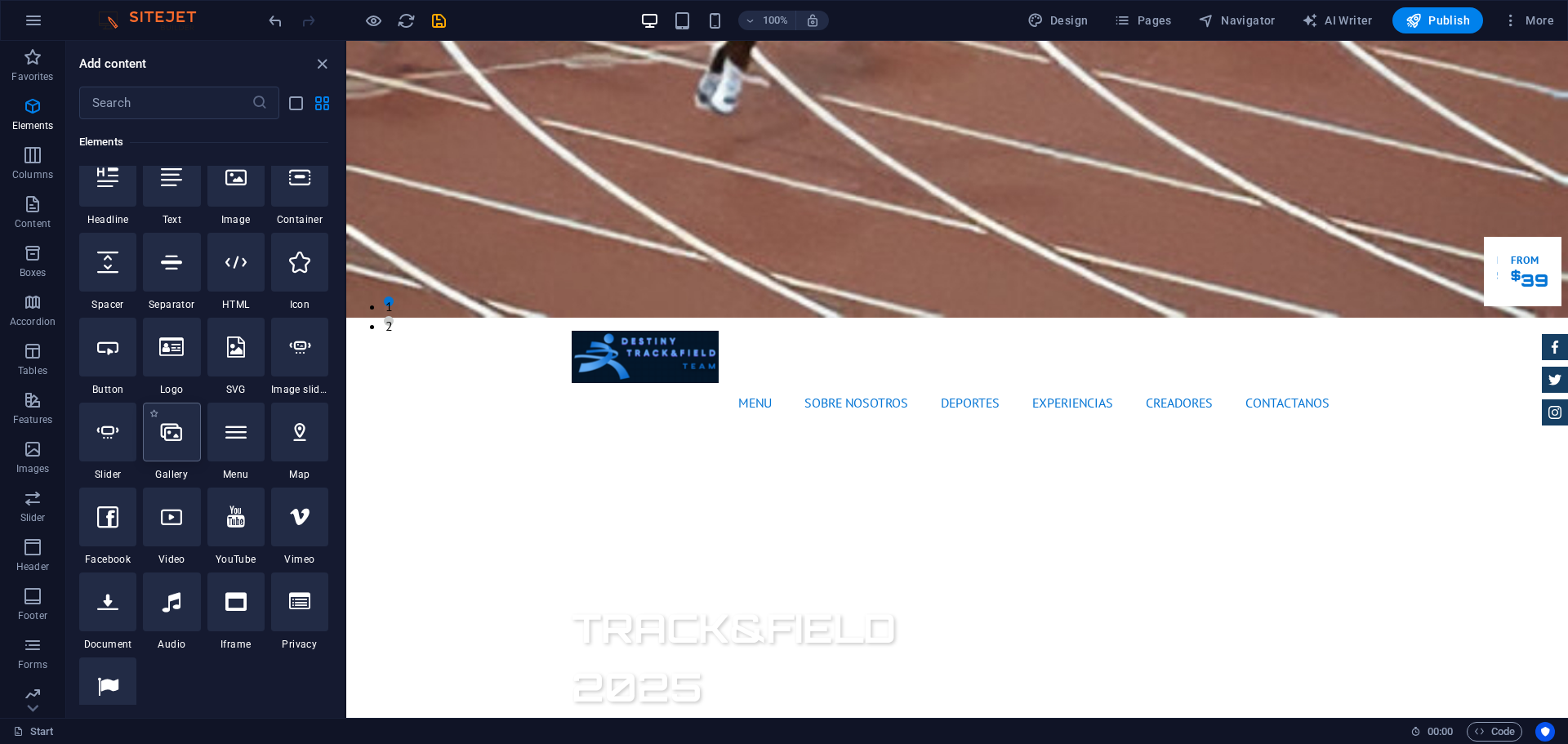
scroll to position [193, 0]
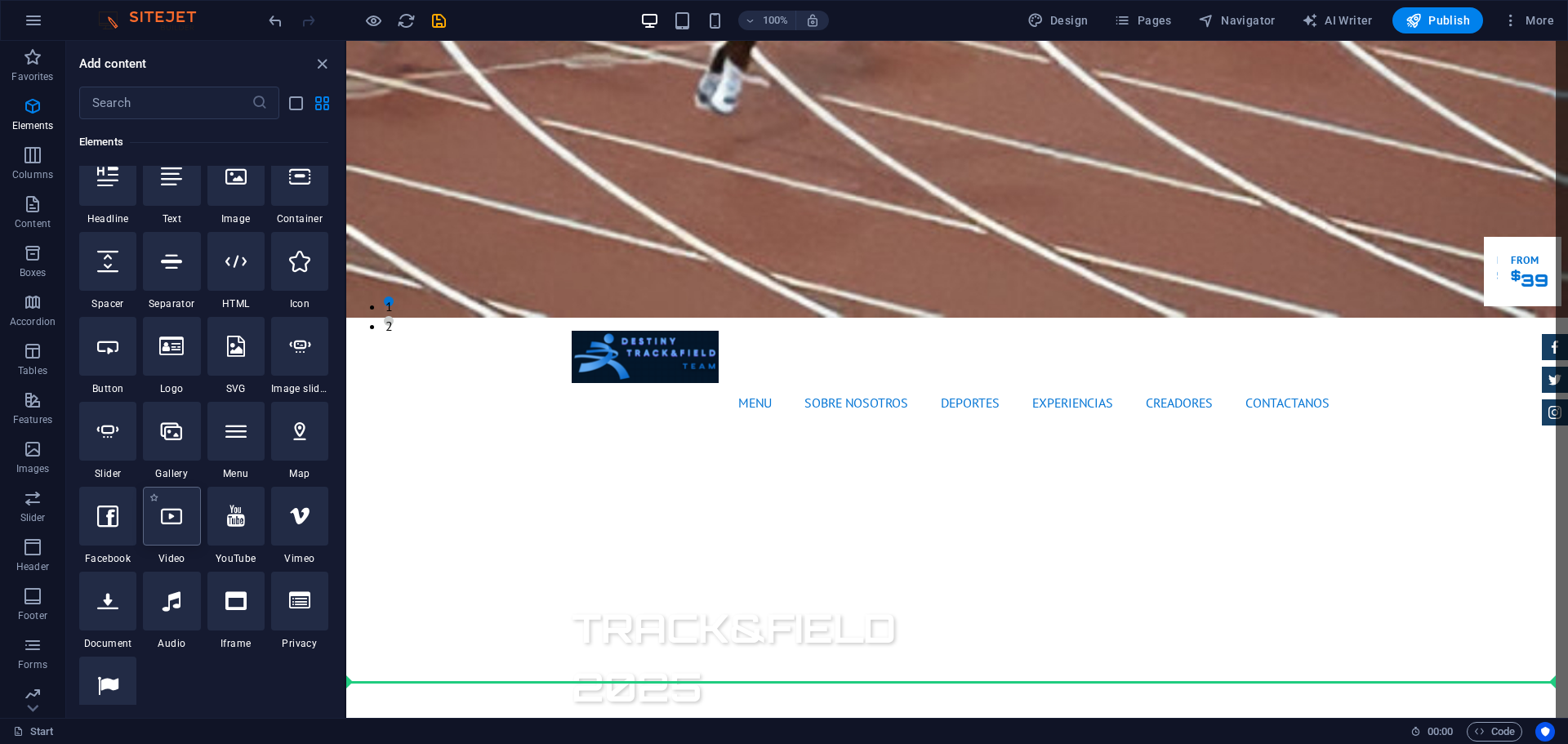
select select "%"
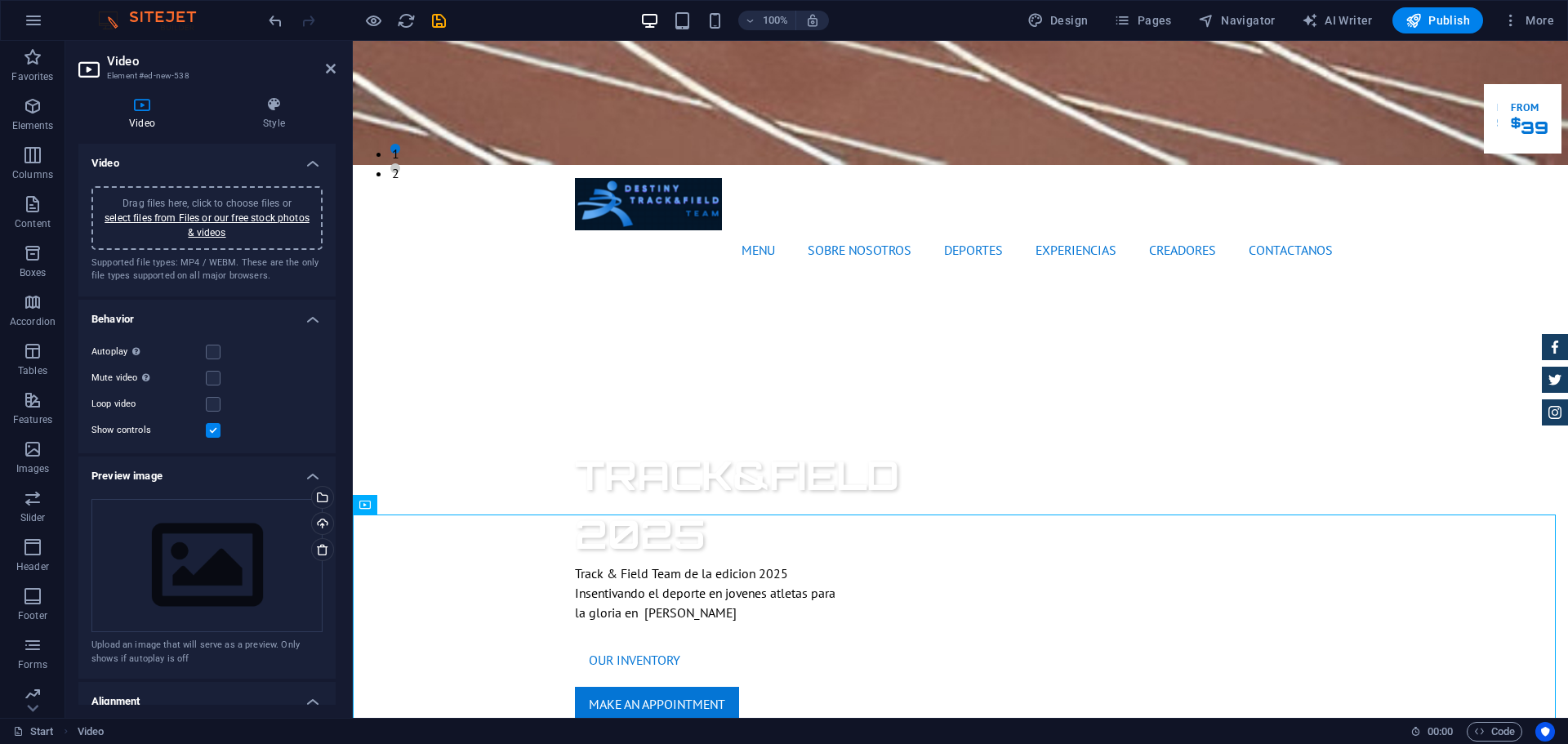
scroll to position [573, 0]
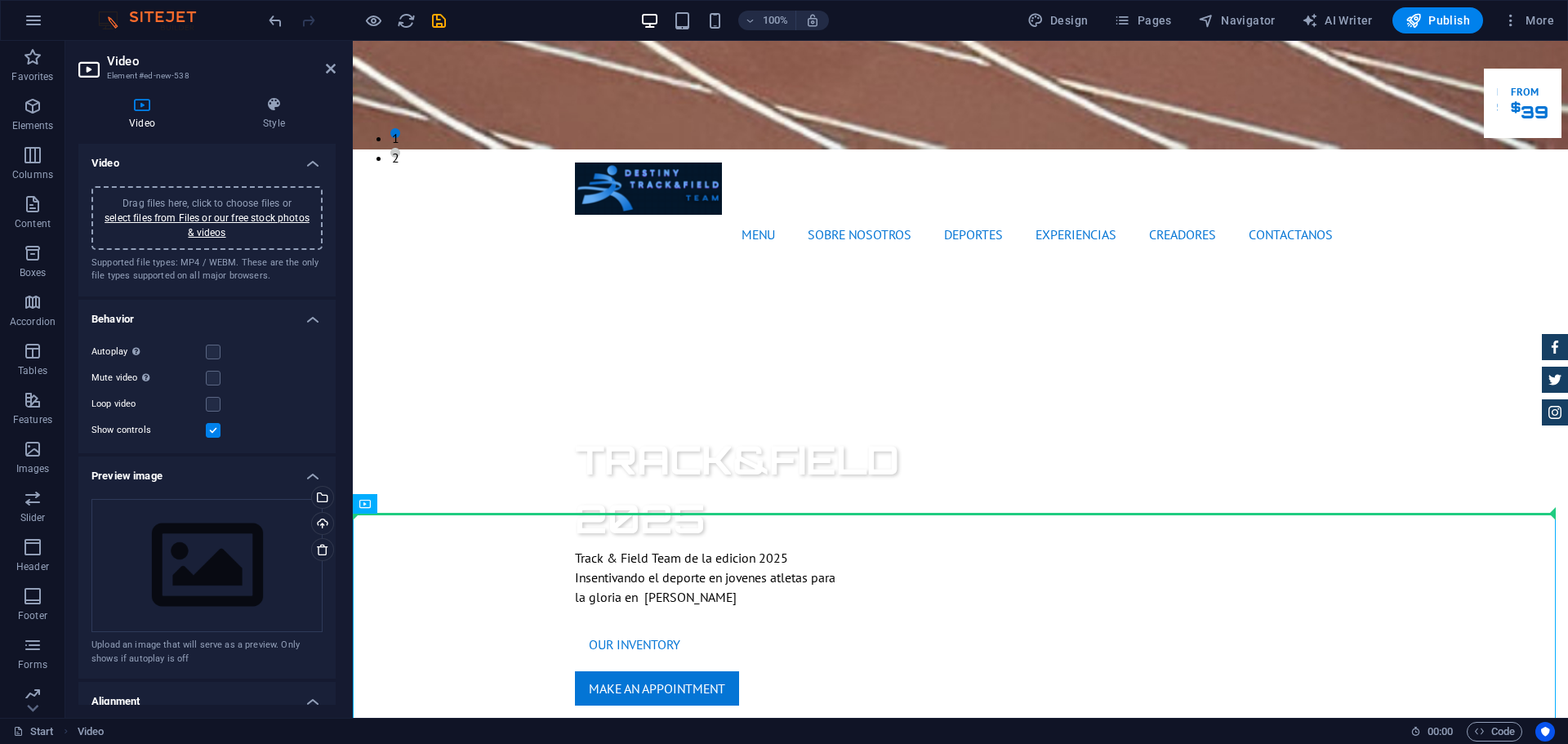
drag, startPoint x: 525, startPoint y: 575, endPoint x: 842, endPoint y: 486, distance: 329.3
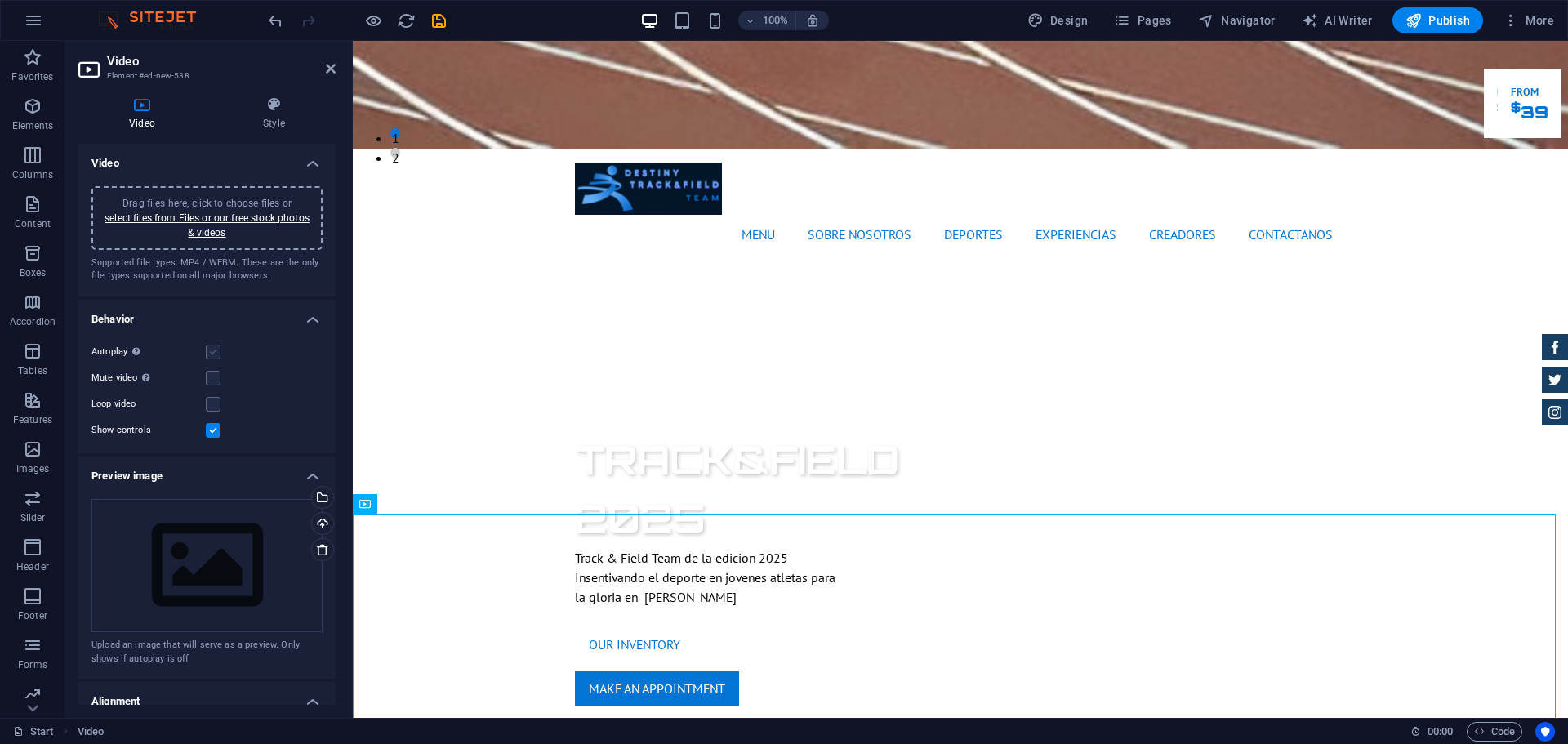
click at [211, 355] on label at bounding box center [213, 352] width 15 height 15
click at [0, 0] on input "Autoplay Autoplay is only available if muted is checked" at bounding box center [0, 0] width 0 height 0
click at [212, 352] on label at bounding box center [213, 352] width 15 height 15
click at [0, 0] on input "Autoplay Autoplay is only available if muted is checked" at bounding box center [0, 0] width 0 height 0
click at [212, 352] on label at bounding box center [213, 352] width 15 height 15
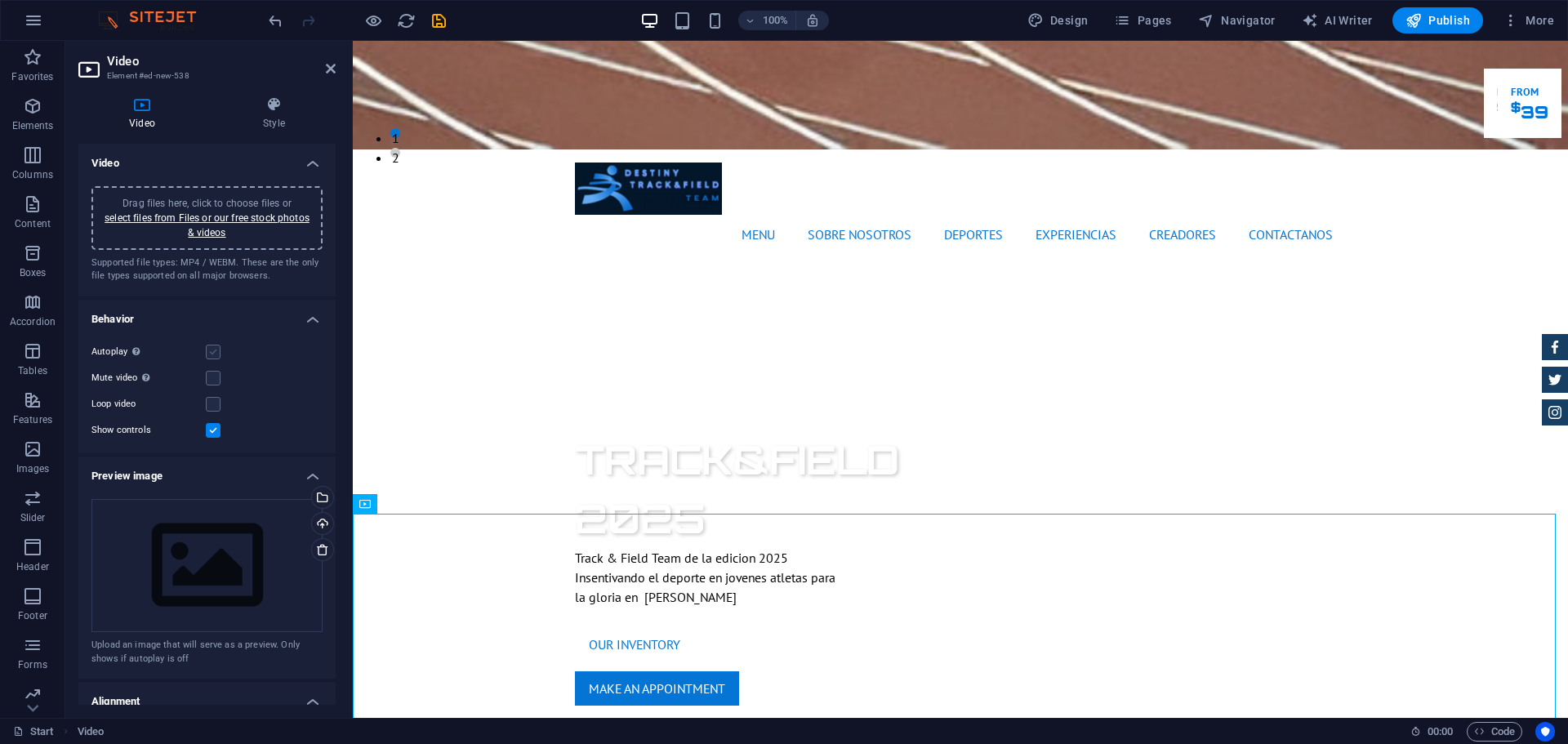
click at [0, 0] on input "Autoplay Autoplay is only available if muted is checked" at bounding box center [0, 0] width 0 height 0
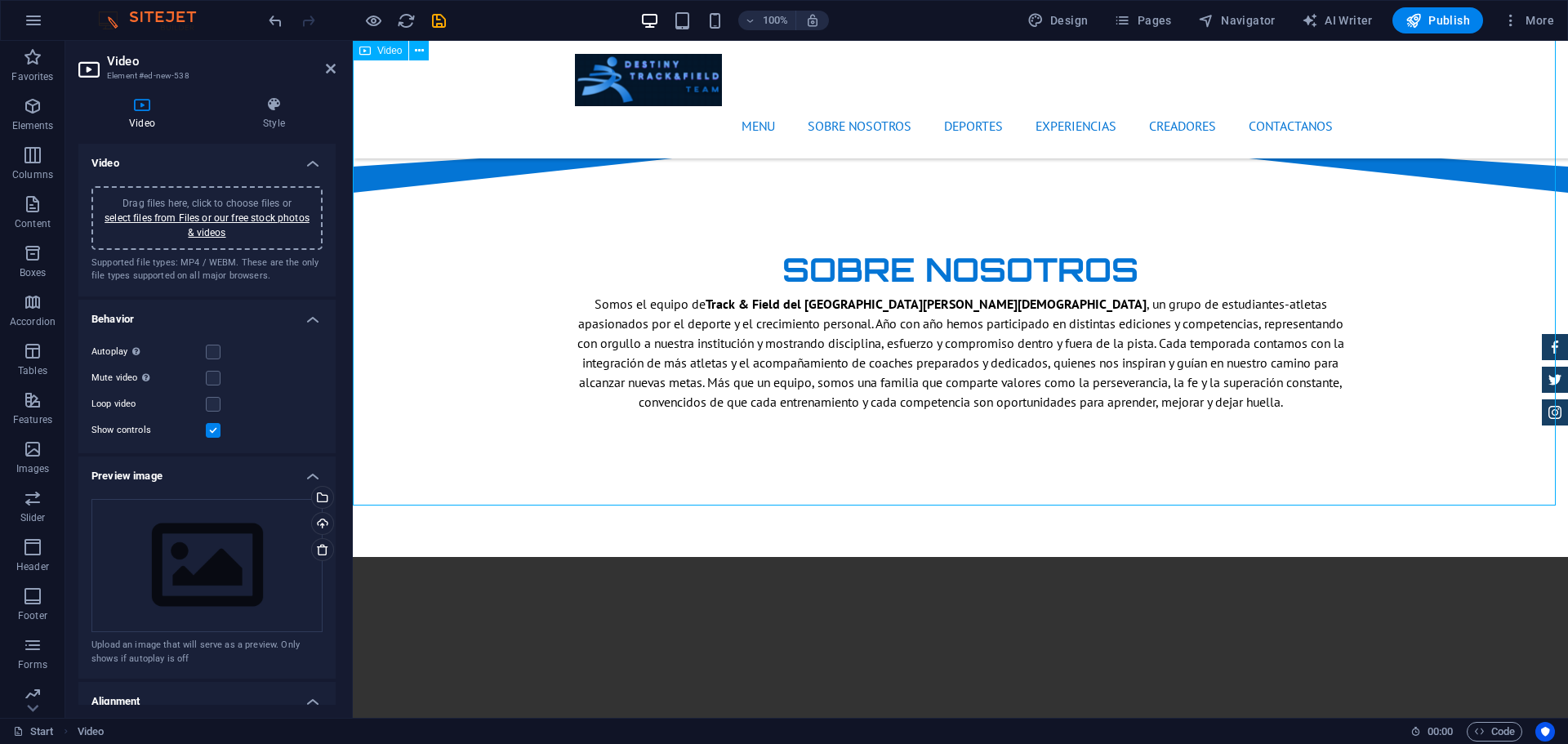
scroll to position [1261, 0]
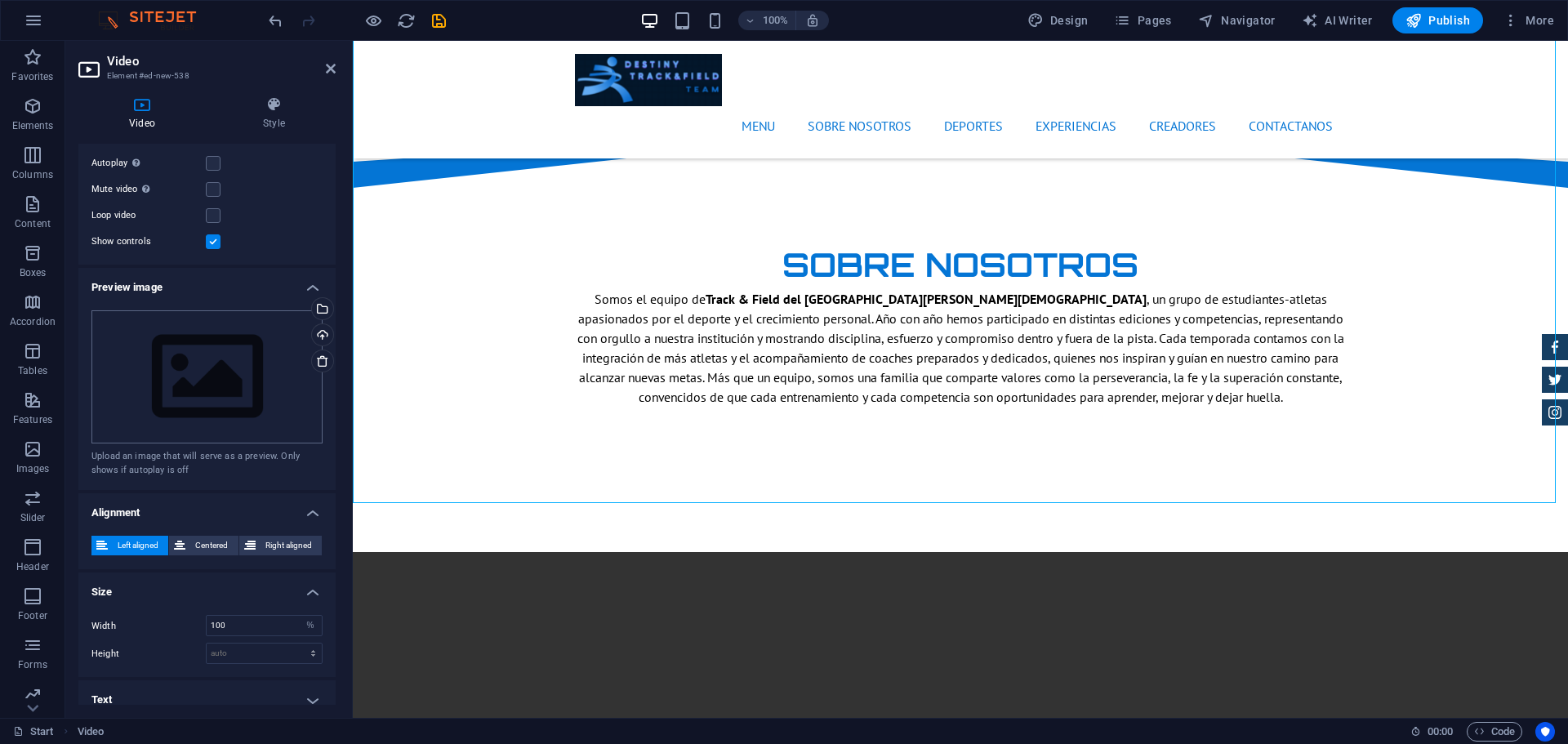
scroll to position [202, 0]
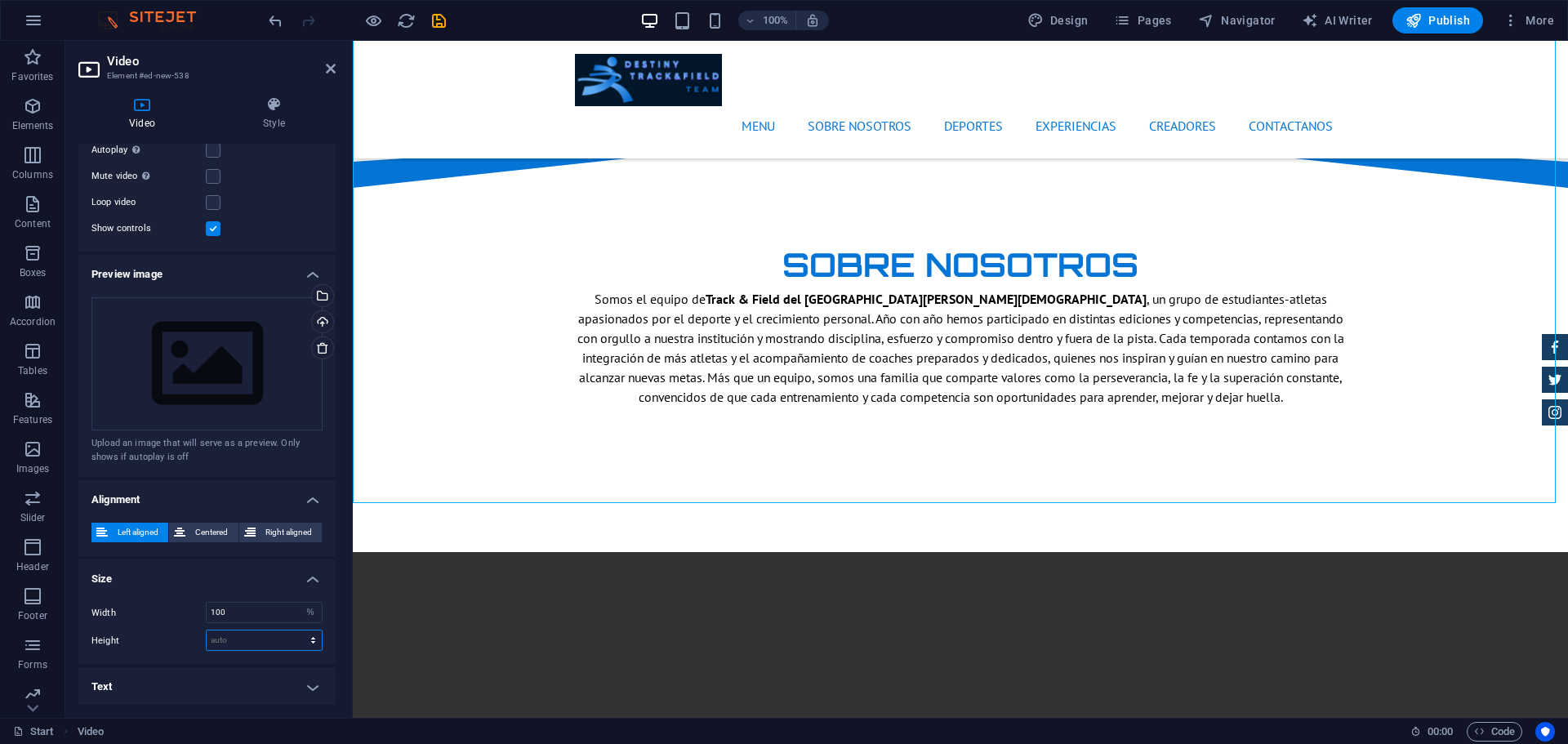
click at [249, 637] on select "auto px" at bounding box center [265, 640] width 115 height 19
select select "px"
click at [296, 631] on select "auto px" at bounding box center [265, 640] width 115 height 19
type input "0"
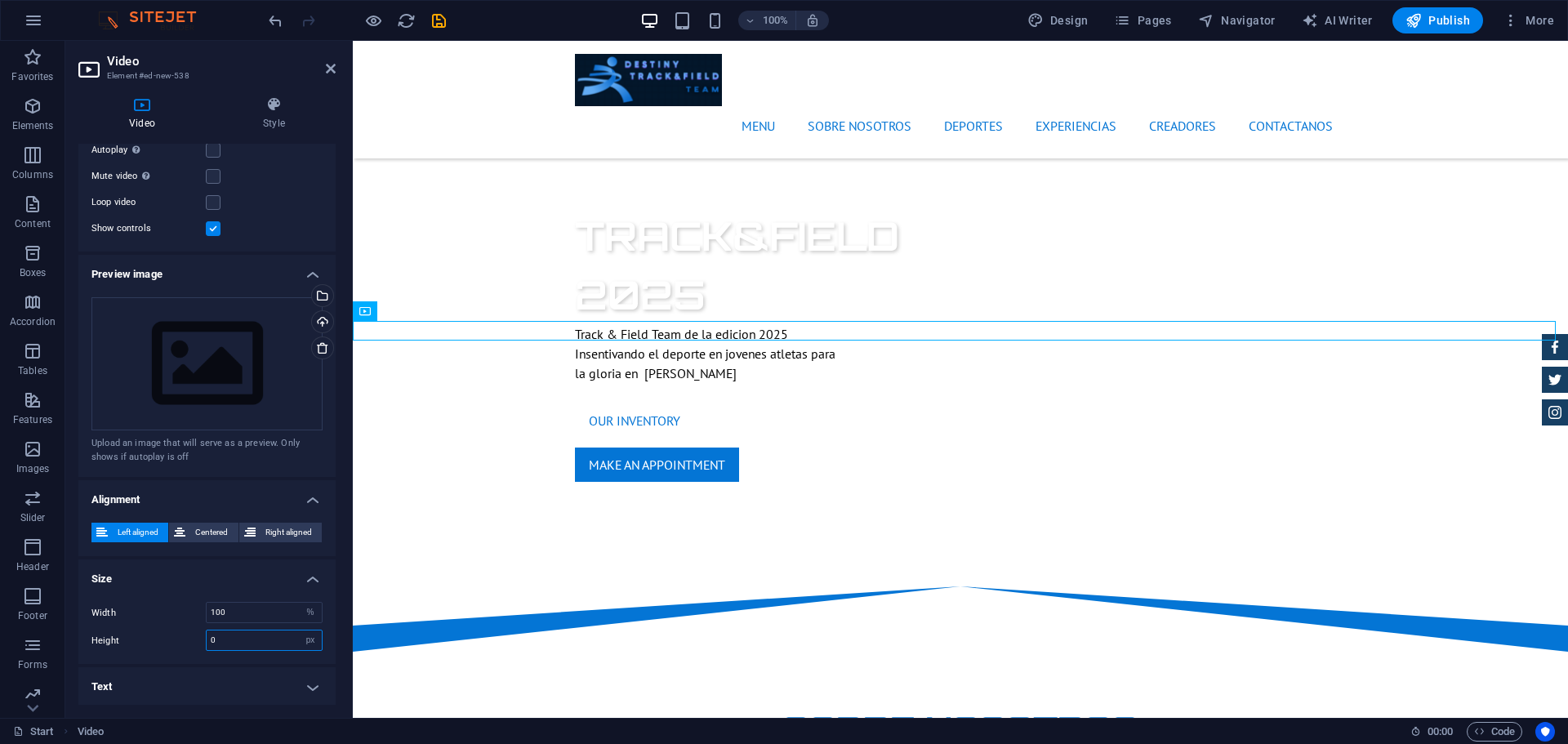
scroll to position [717, 0]
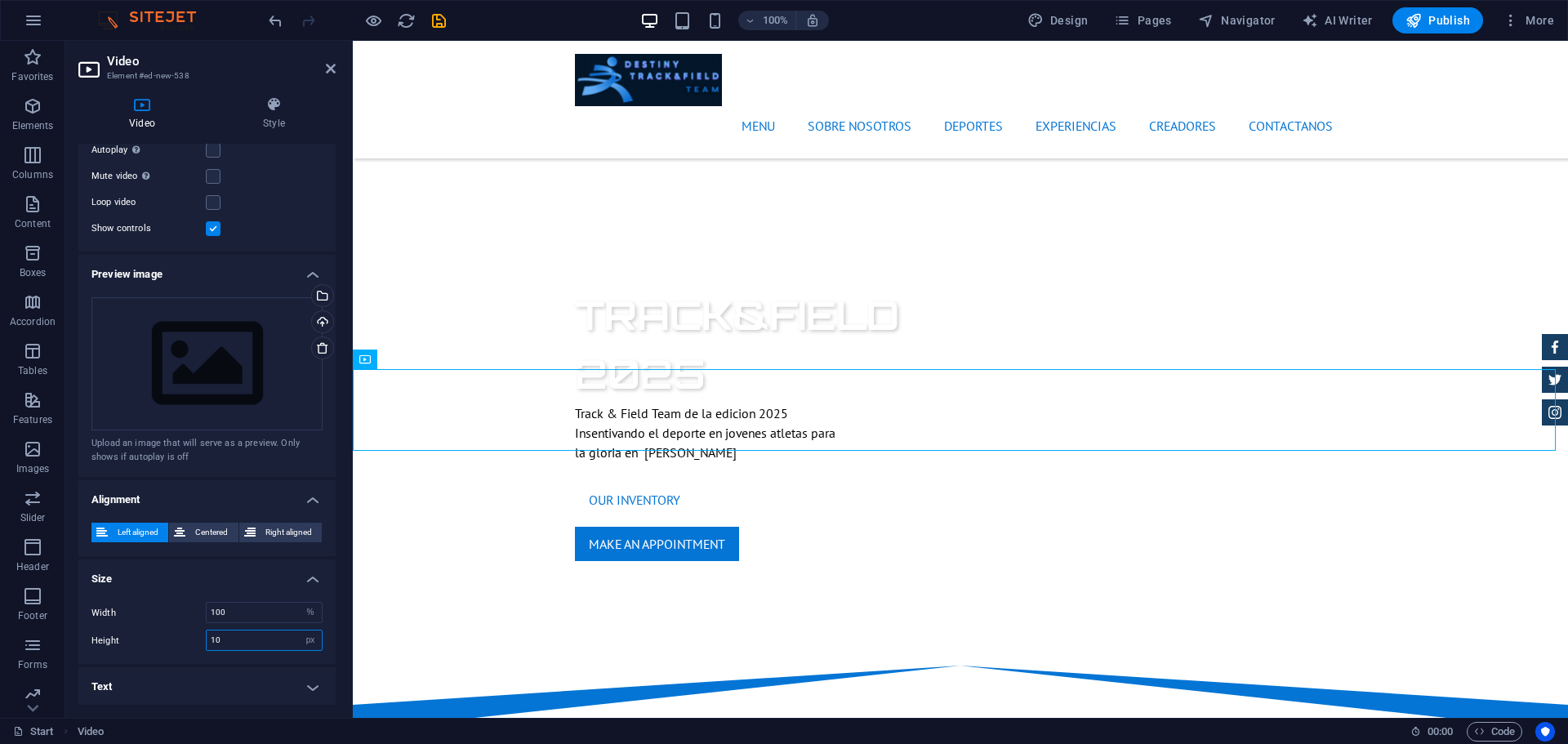
type input "1"
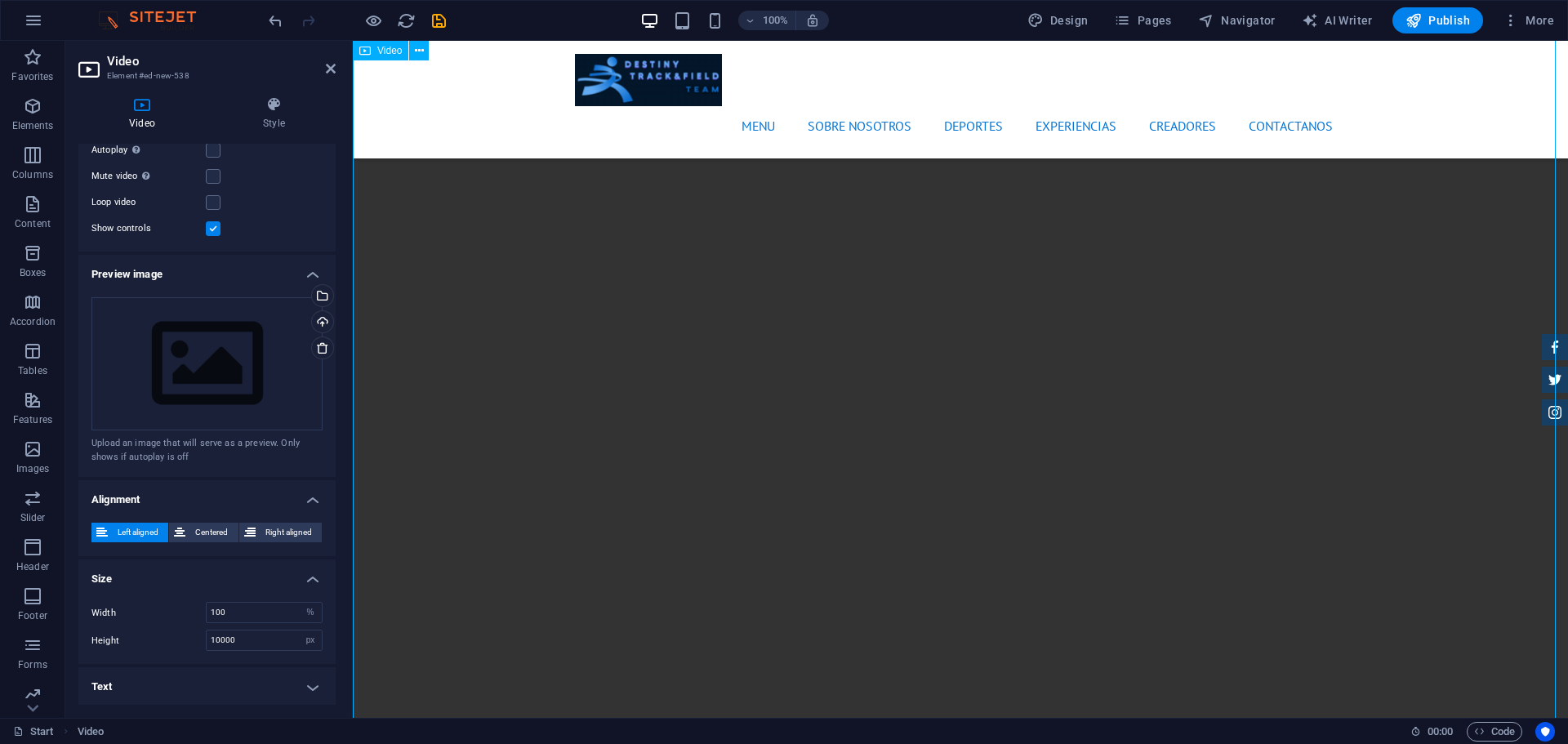
scroll to position [1903, 0]
drag, startPoint x: 273, startPoint y: 626, endPoint x: 265, endPoint y: 634, distance: 11.3
click at [265, 634] on div "Width 100 auto px % Height 10000 auto px" at bounding box center [207, 626] width 257 height 75
click at [265, 634] on input "10000" at bounding box center [265, 640] width 115 height 19
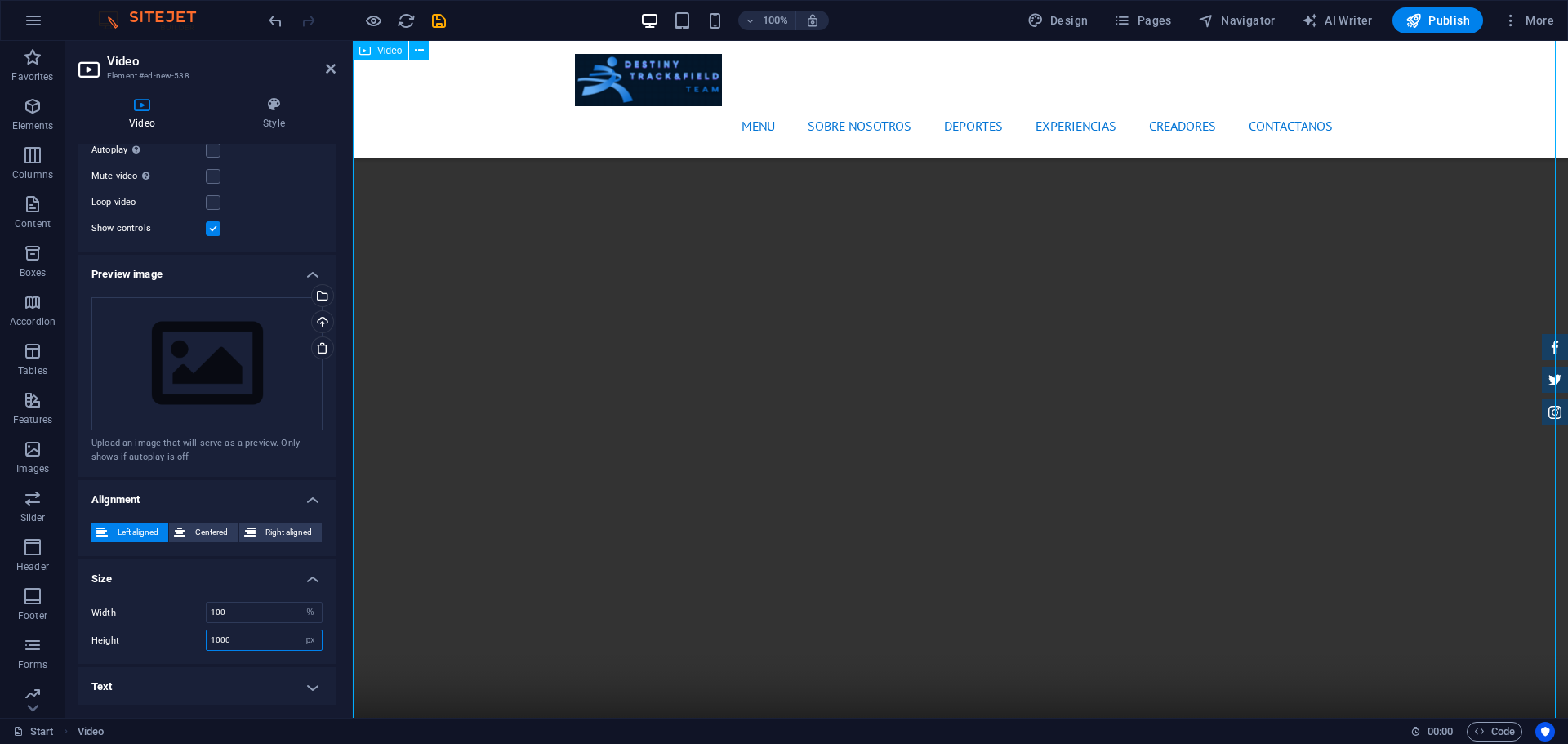
type input "1000"
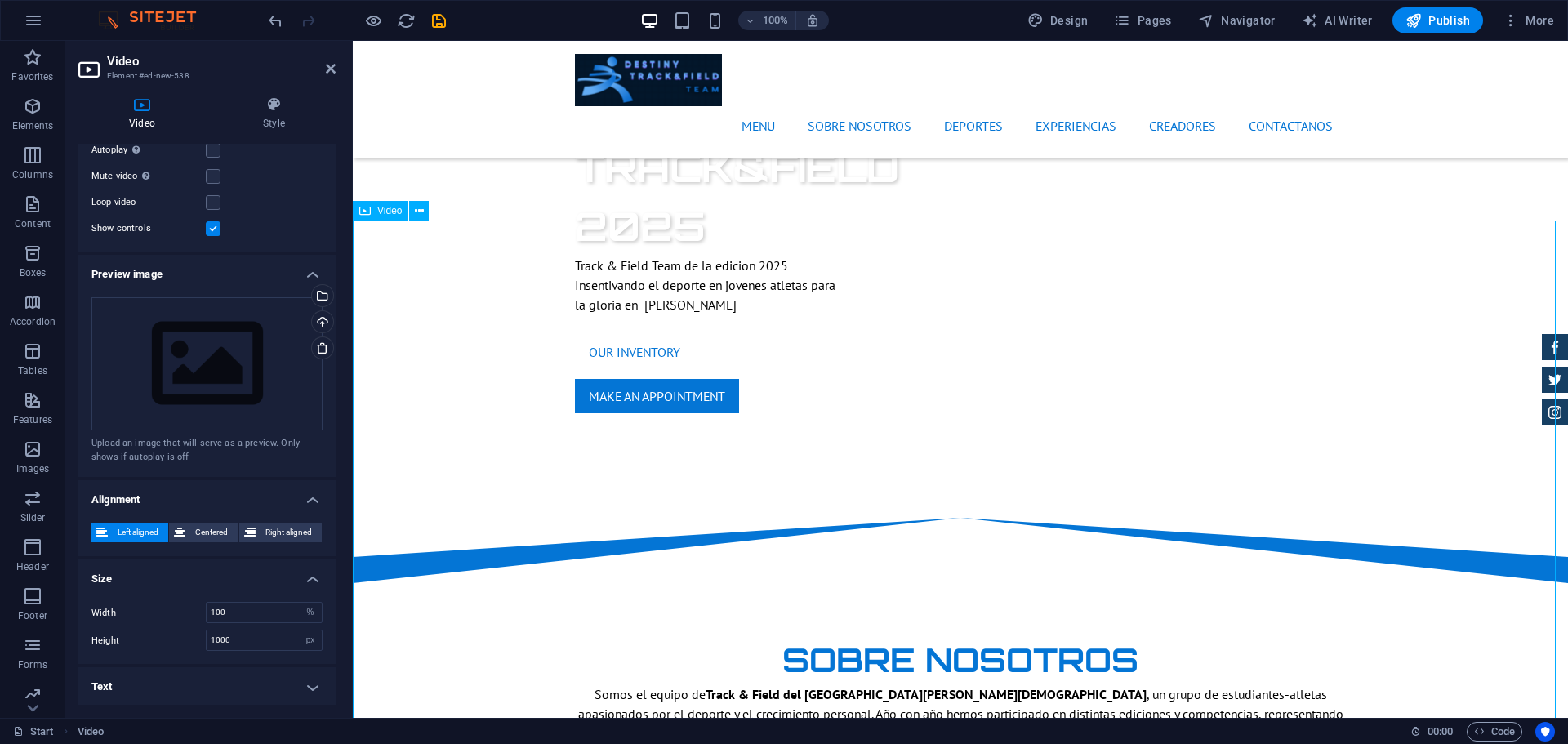
scroll to position [867, 0]
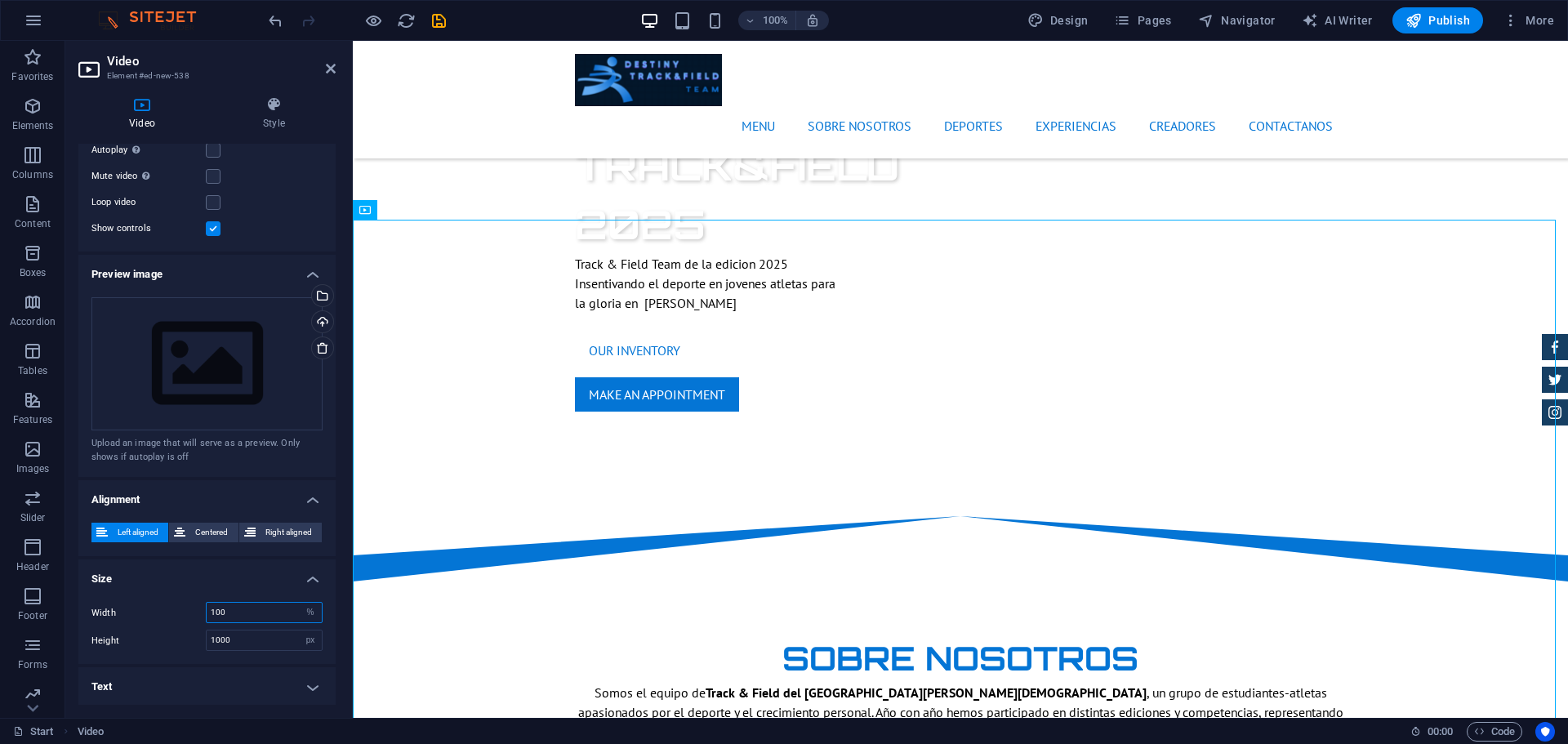
click at [243, 610] on input "100" at bounding box center [265, 612] width 115 height 19
type input "1"
type input "9"
type input "100"
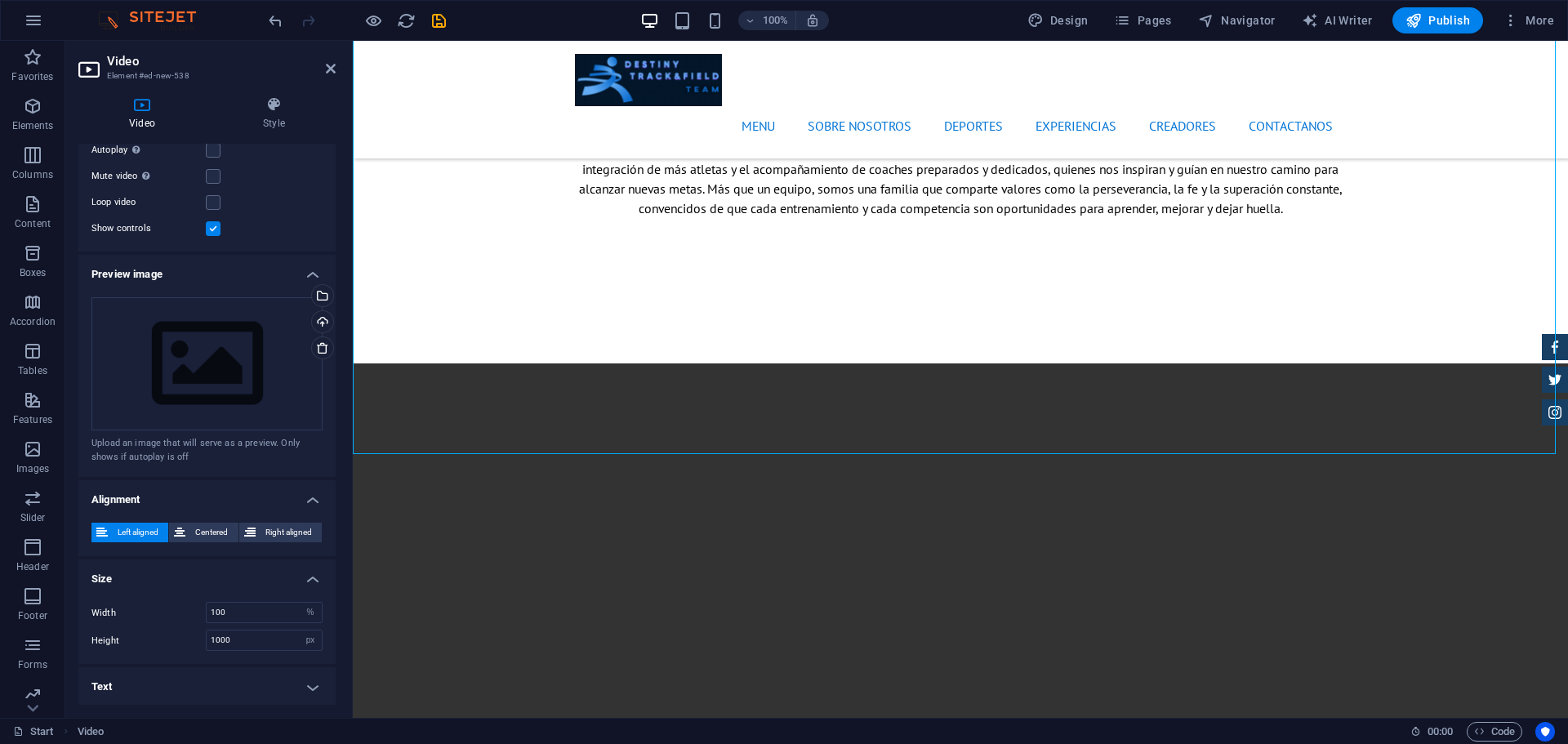
scroll to position [1449, 0]
